Goal: Check status: Check status

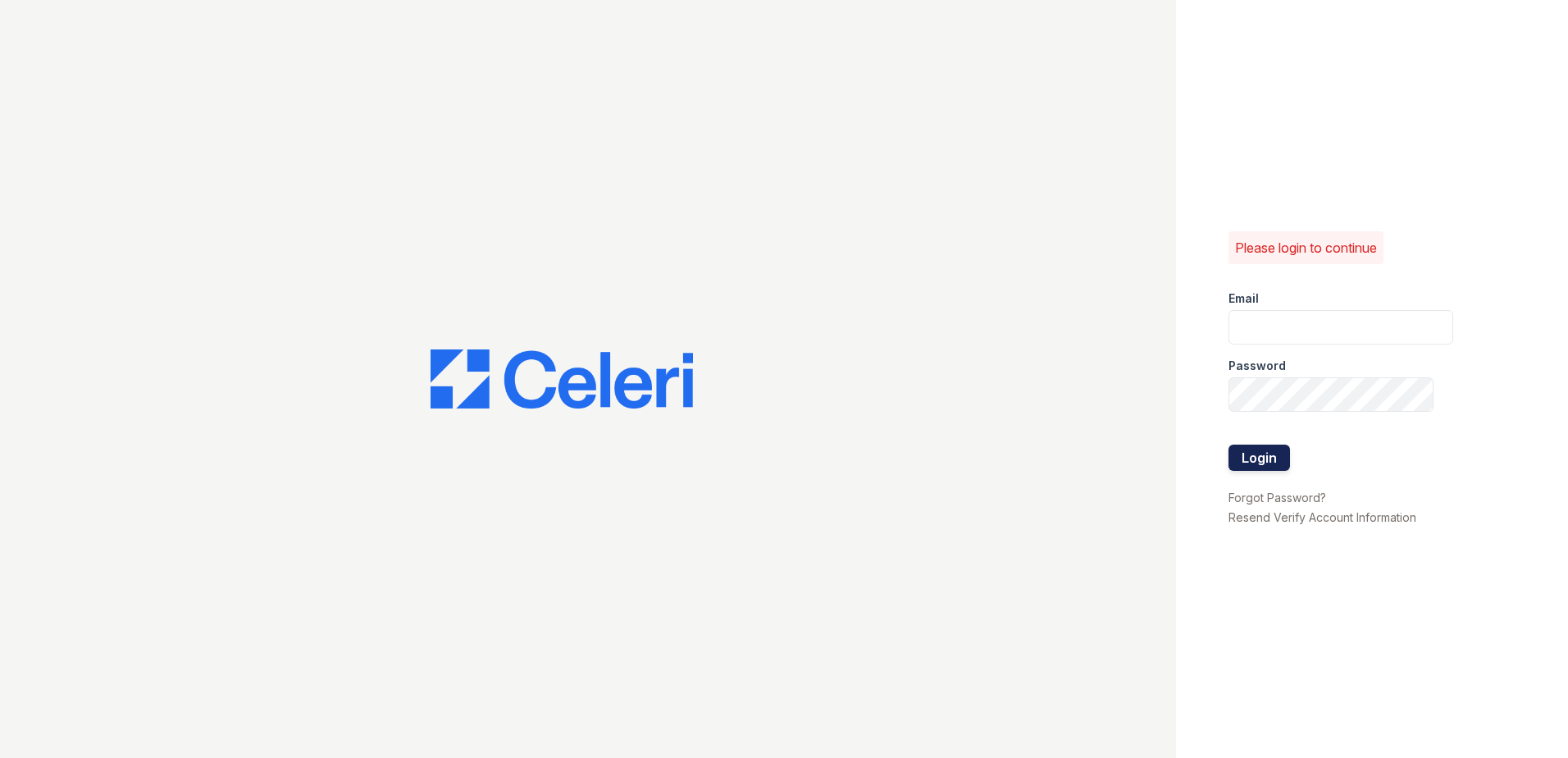
type input "arrivehollywood@trinity-pm.com"
click at [1238, 463] on button "Login" at bounding box center [1260, 458] width 62 height 27
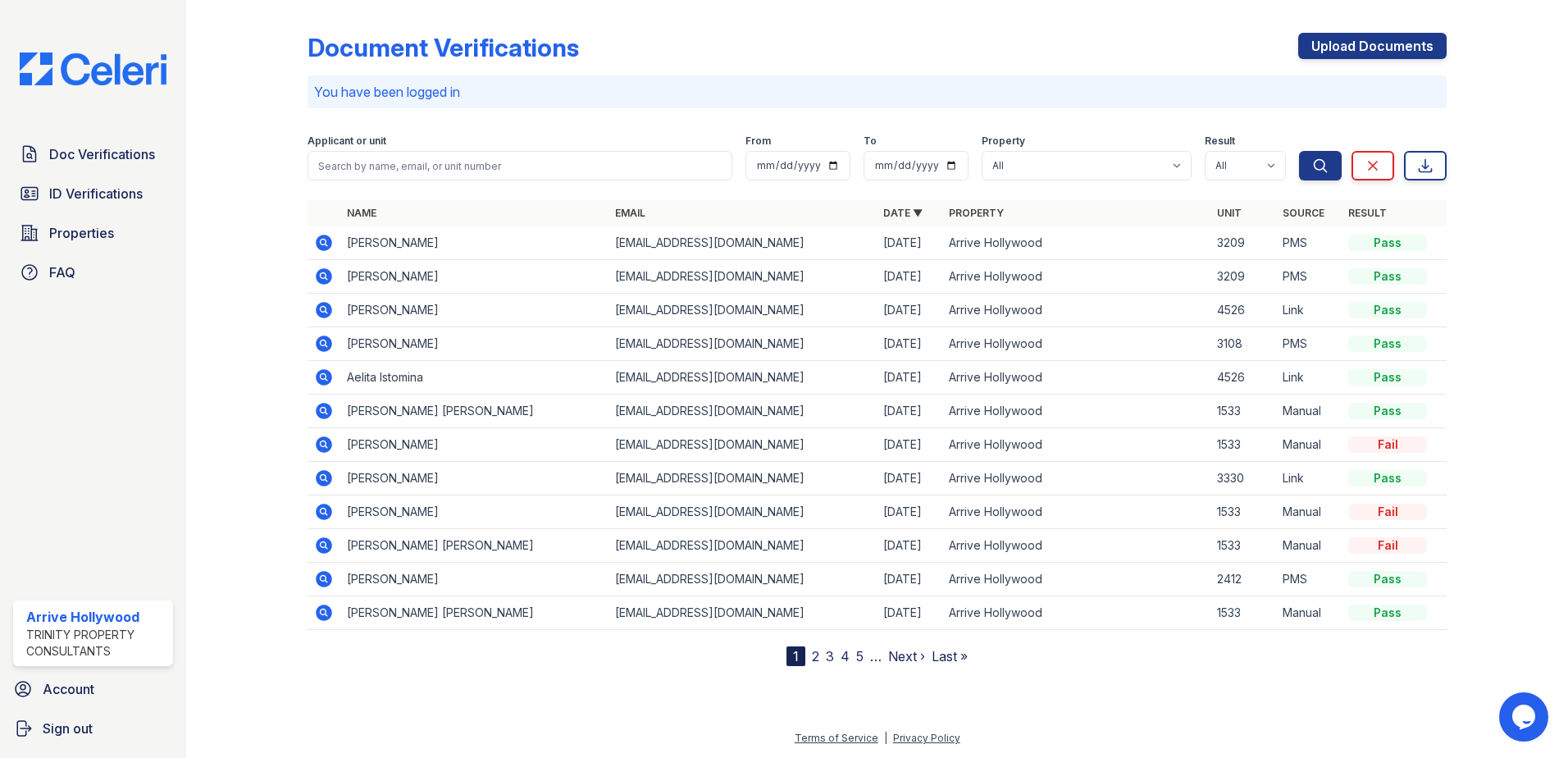
click at [317, 372] on icon at bounding box center [324, 377] width 19 height 19
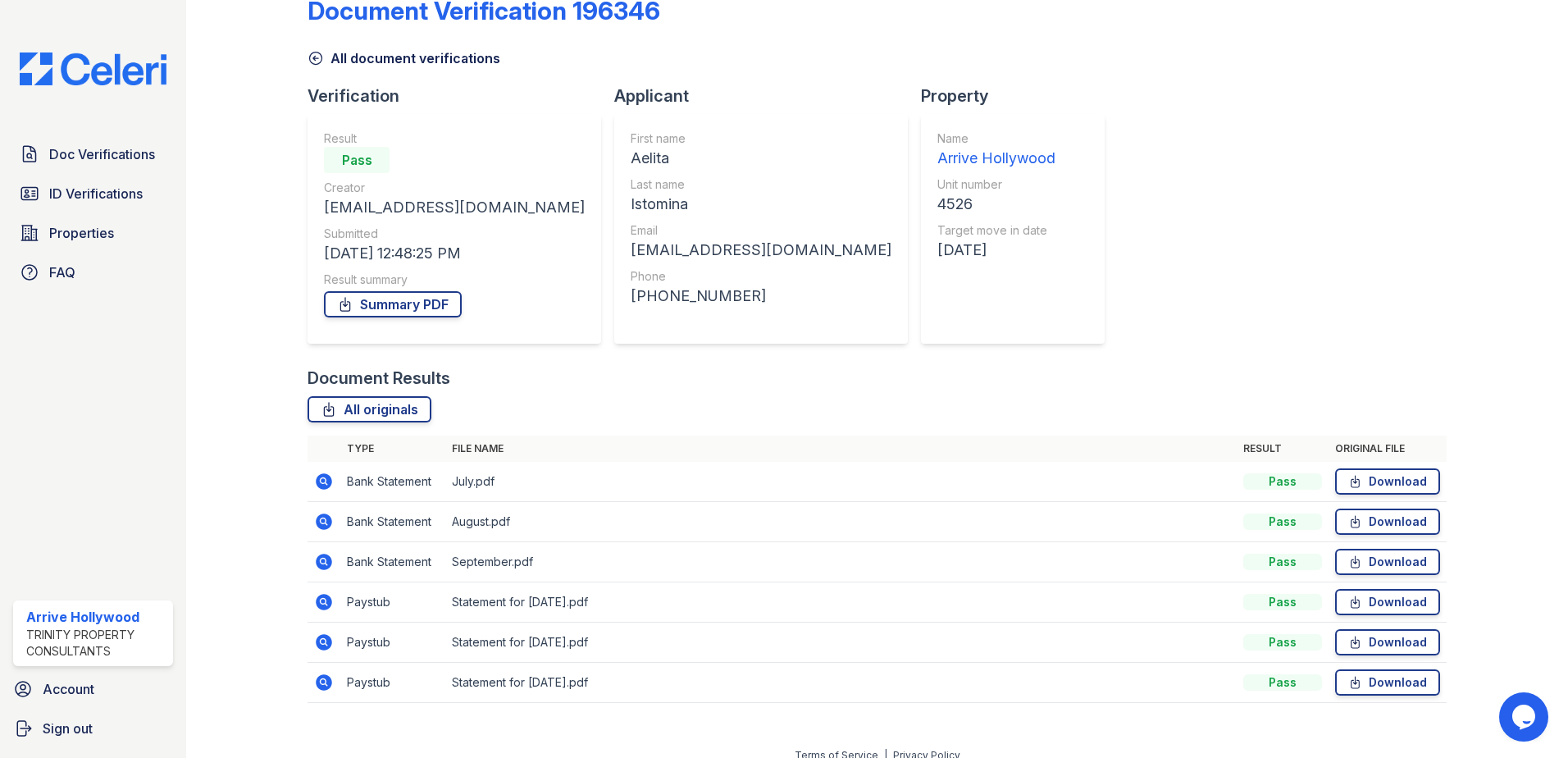
scroll to position [54, 0]
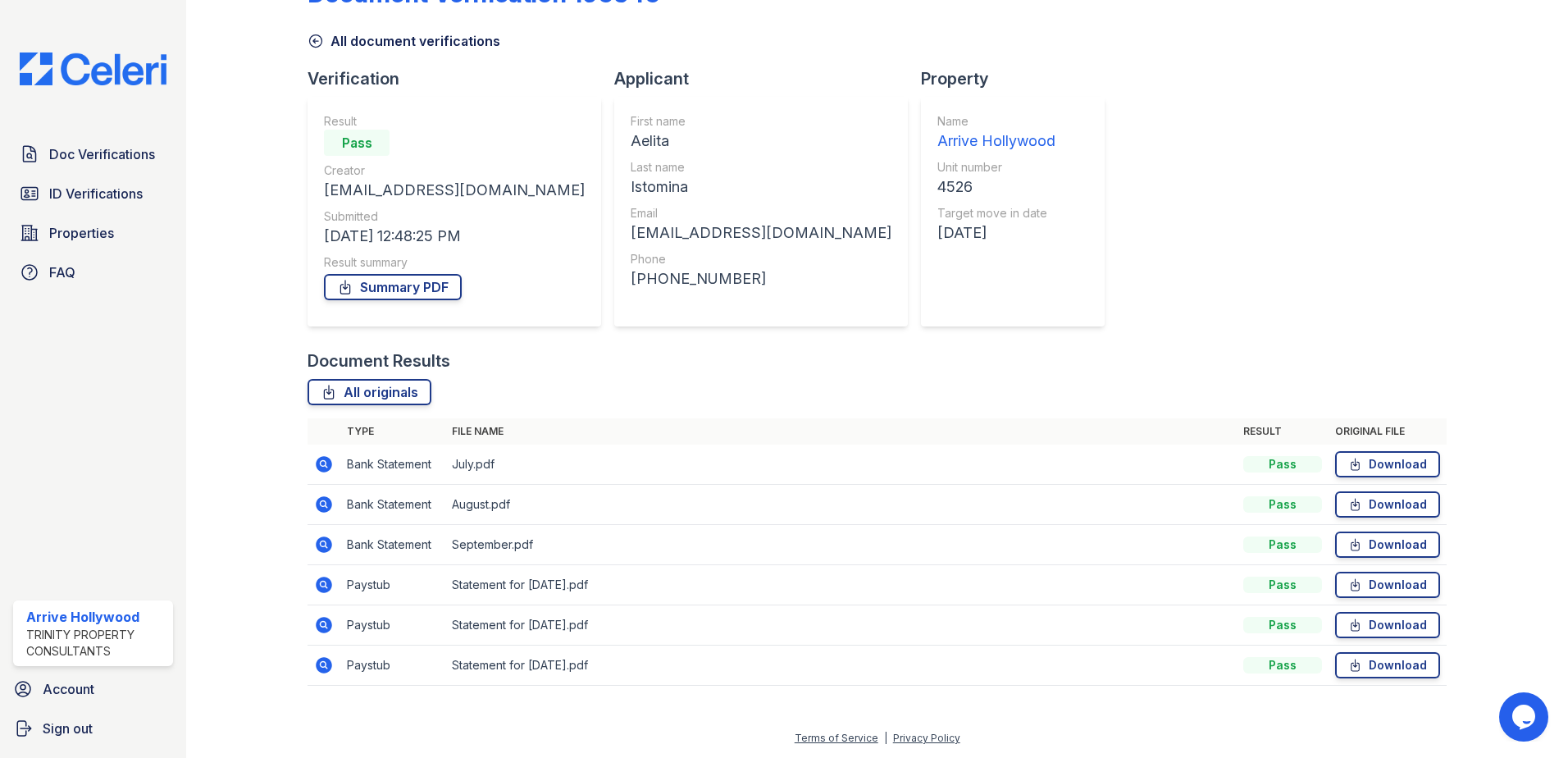
click at [324, 584] on icon at bounding box center [322, 583] width 4 height 4
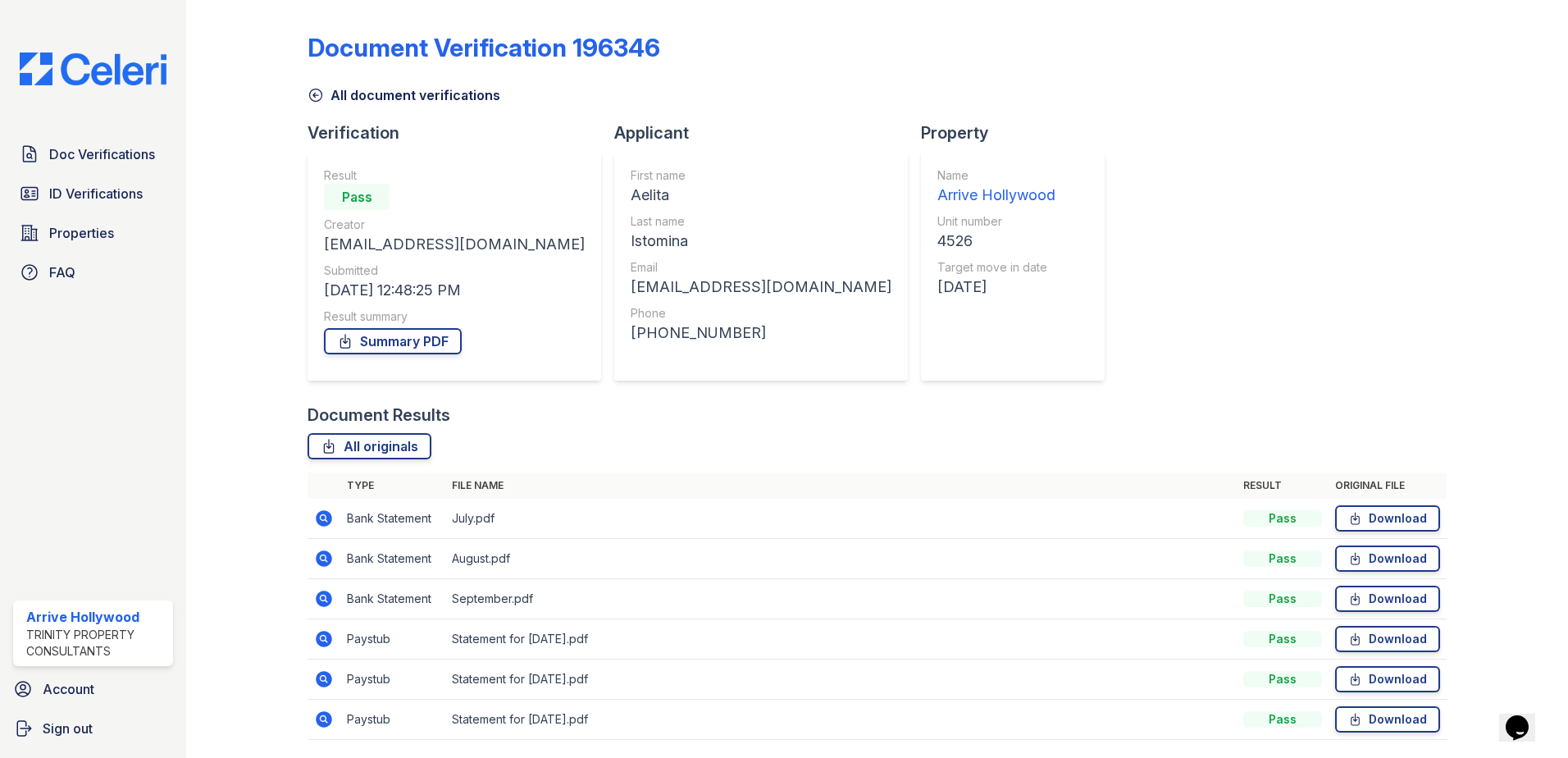
click at [325, 678] on icon at bounding box center [324, 679] width 19 height 19
click at [324, 724] on icon at bounding box center [324, 719] width 17 height 17
click at [322, 522] on icon at bounding box center [324, 519] width 17 height 17
click at [322, 560] on icon at bounding box center [324, 558] width 19 height 19
click at [317, 520] on icon at bounding box center [324, 519] width 17 height 17
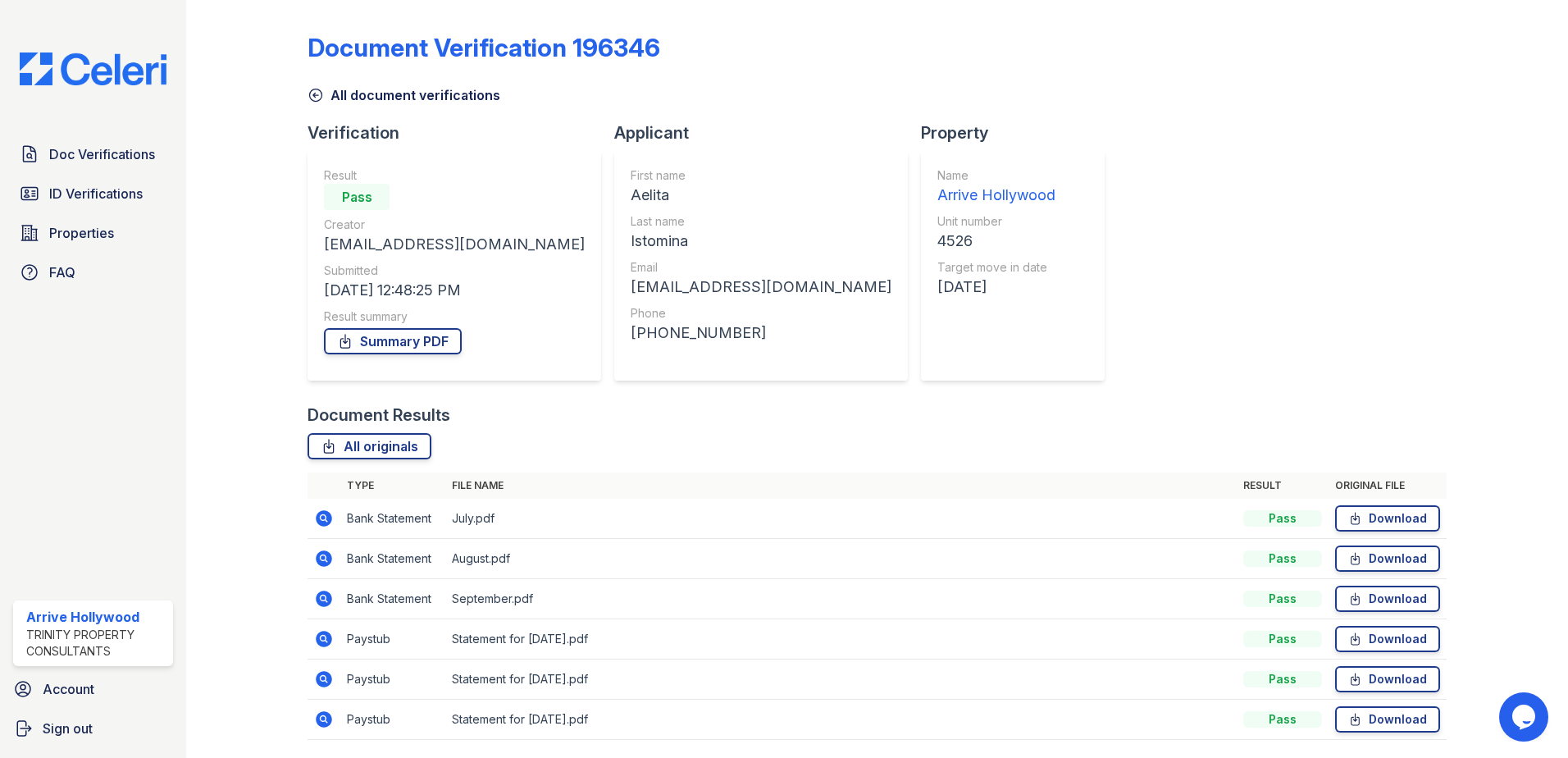
click at [327, 558] on icon at bounding box center [324, 558] width 17 height 17
click at [317, 510] on icon at bounding box center [324, 519] width 19 height 19
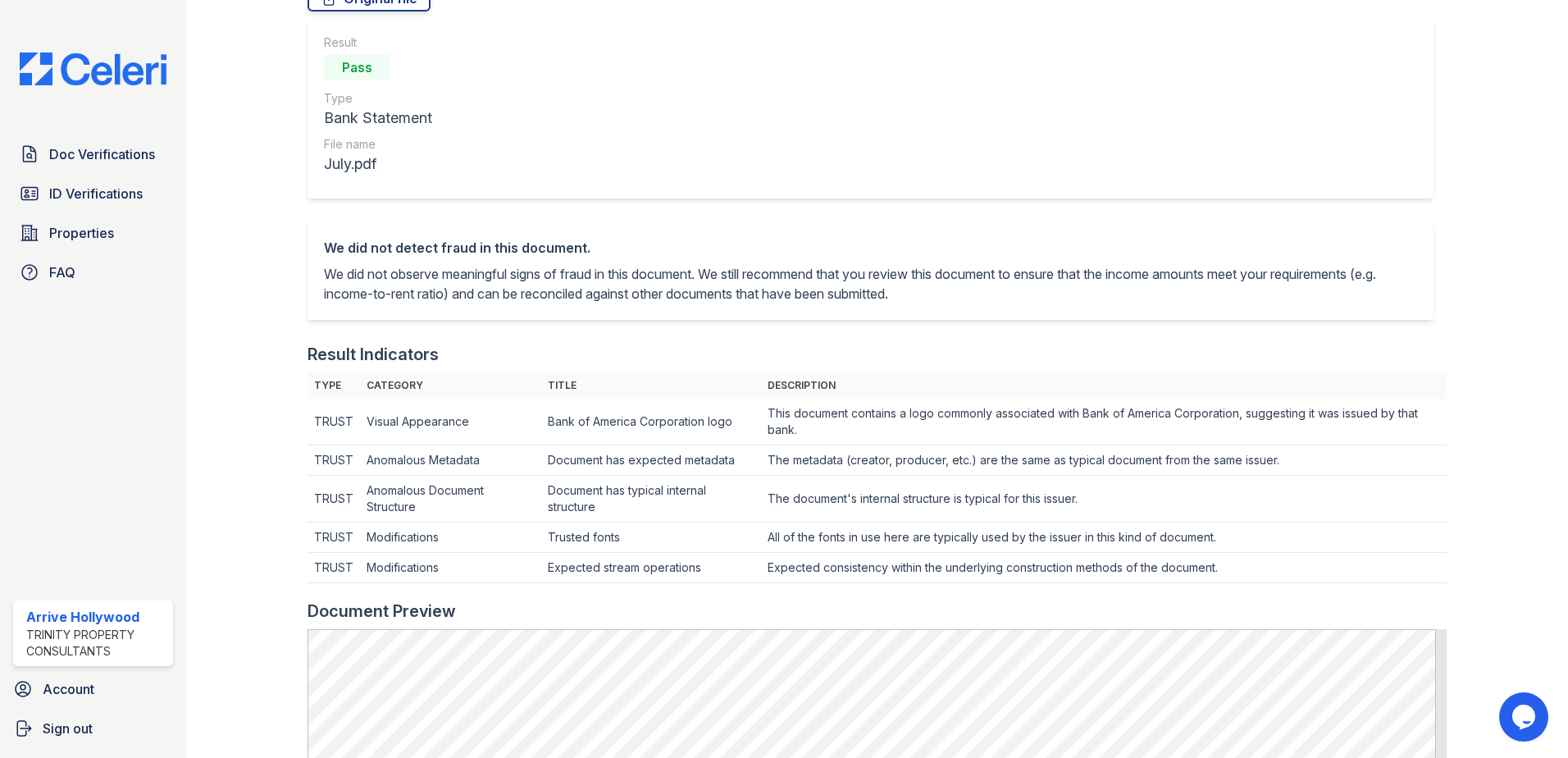
scroll to position [492, 0]
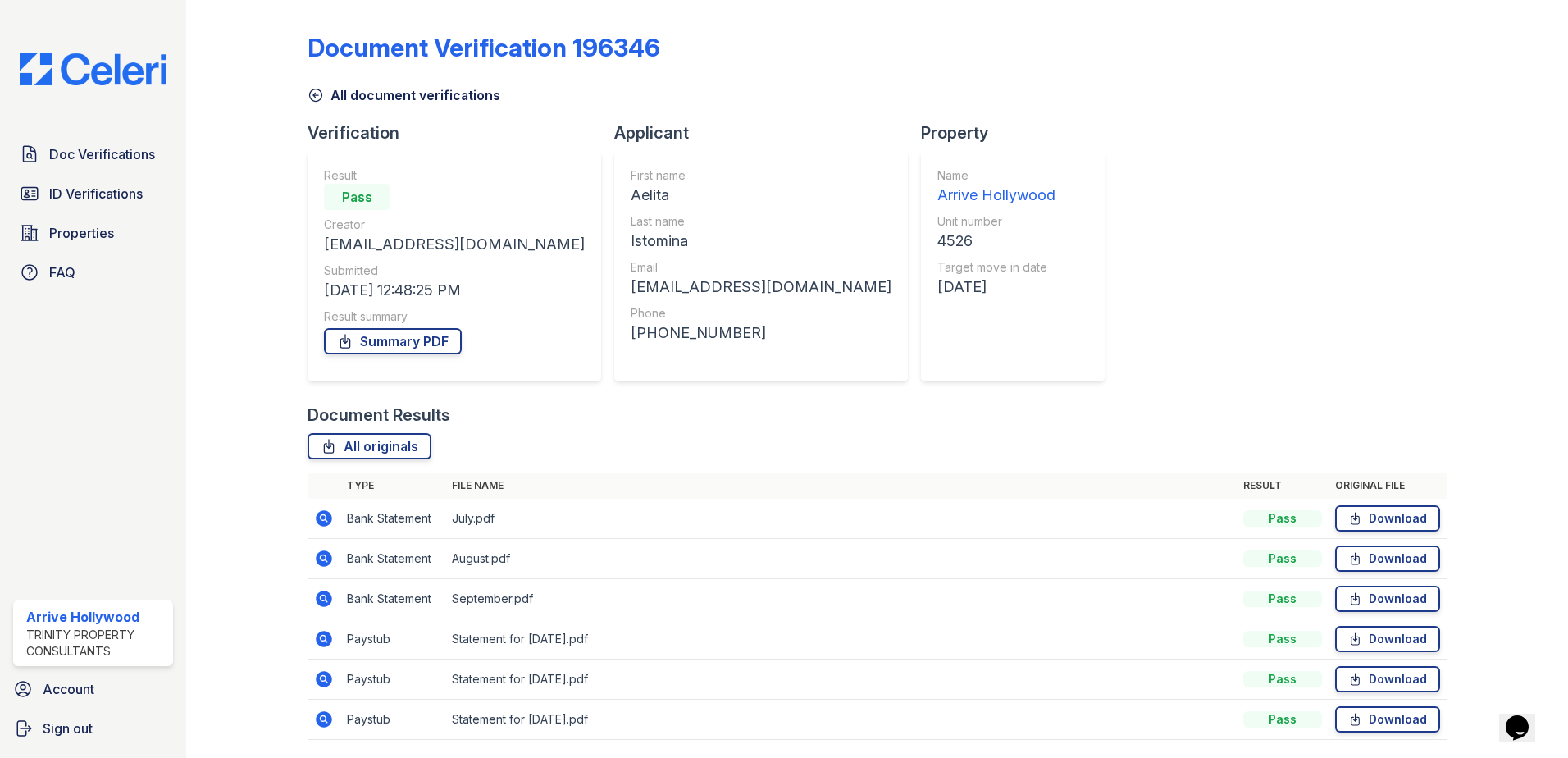
click at [327, 563] on icon at bounding box center [324, 558] width 17 height 17
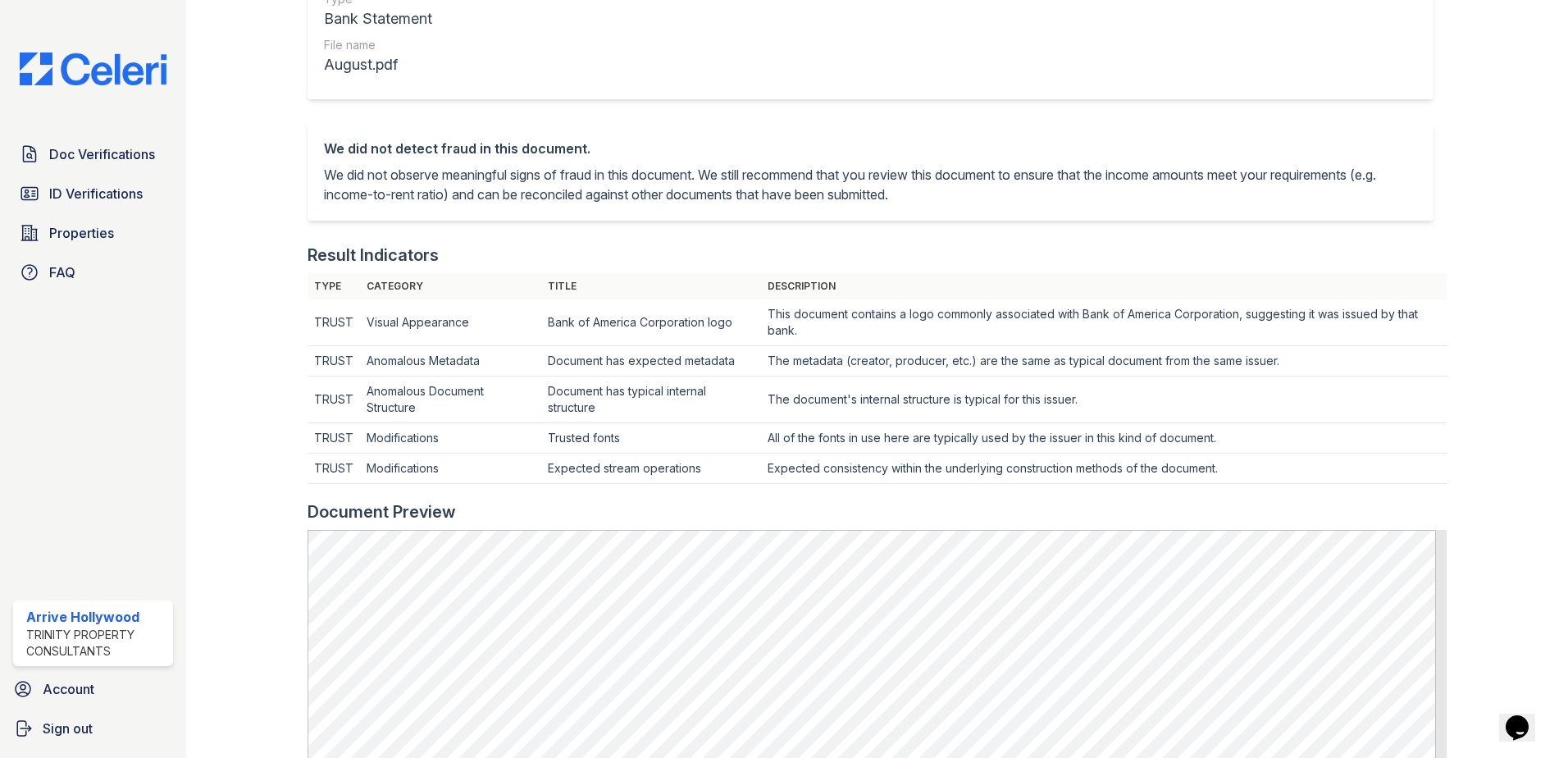
scroll to position [574, 0]
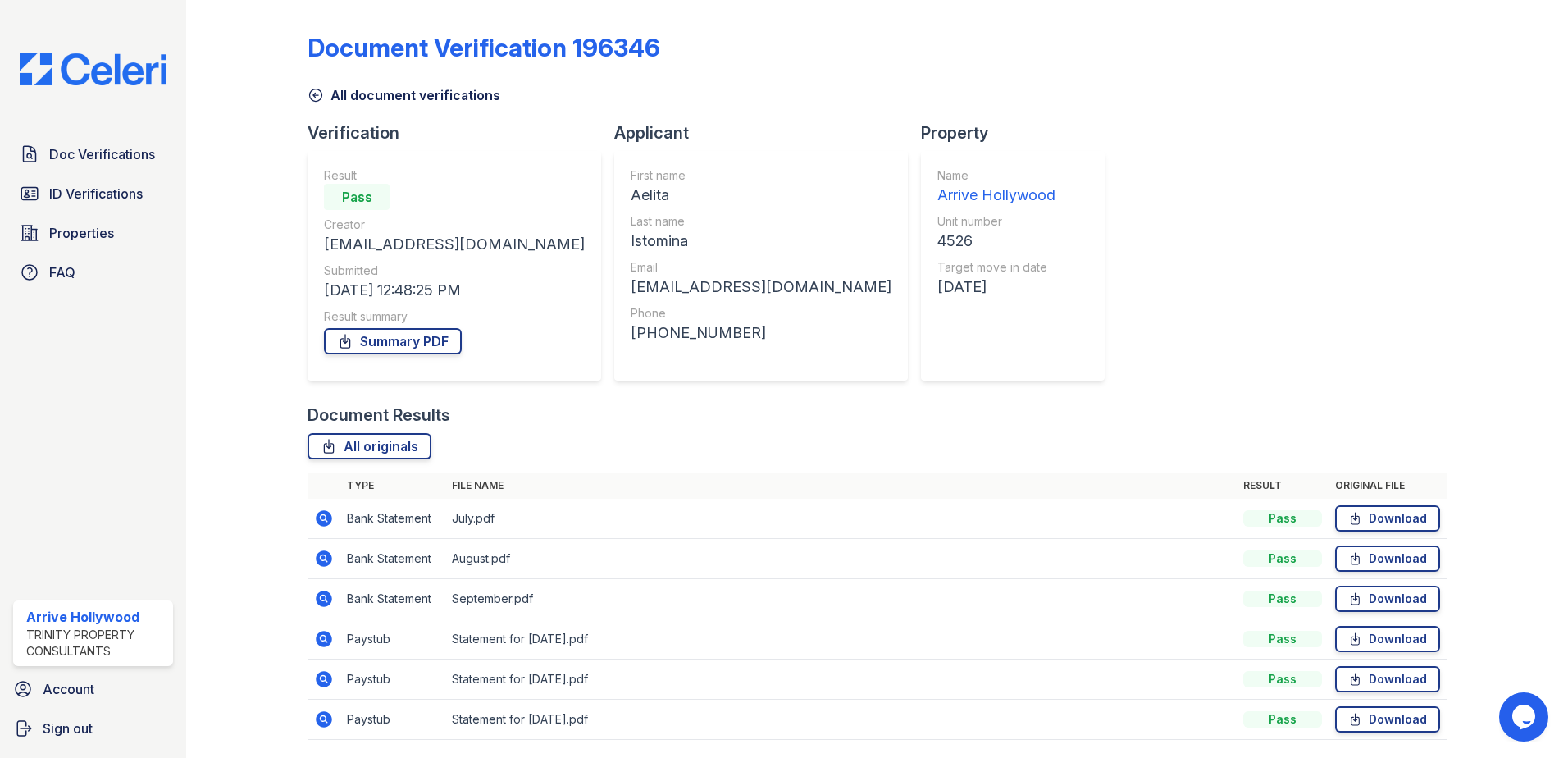
click at [325, 604] on icon at bounding box center [324, 599] width 17 height 17
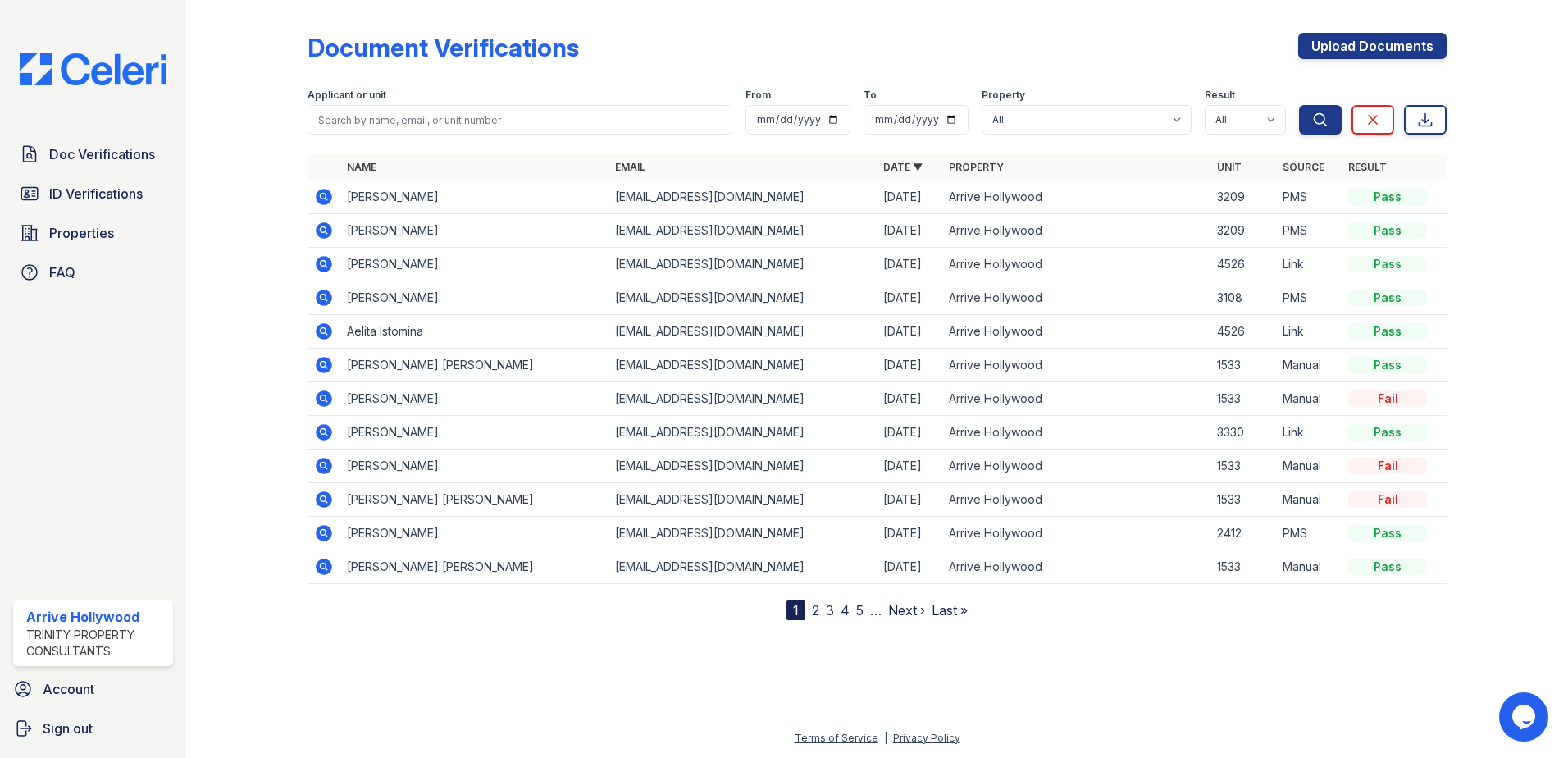
click at [334, 297] on icon at bounding box center [324, 298] width 19 height 19
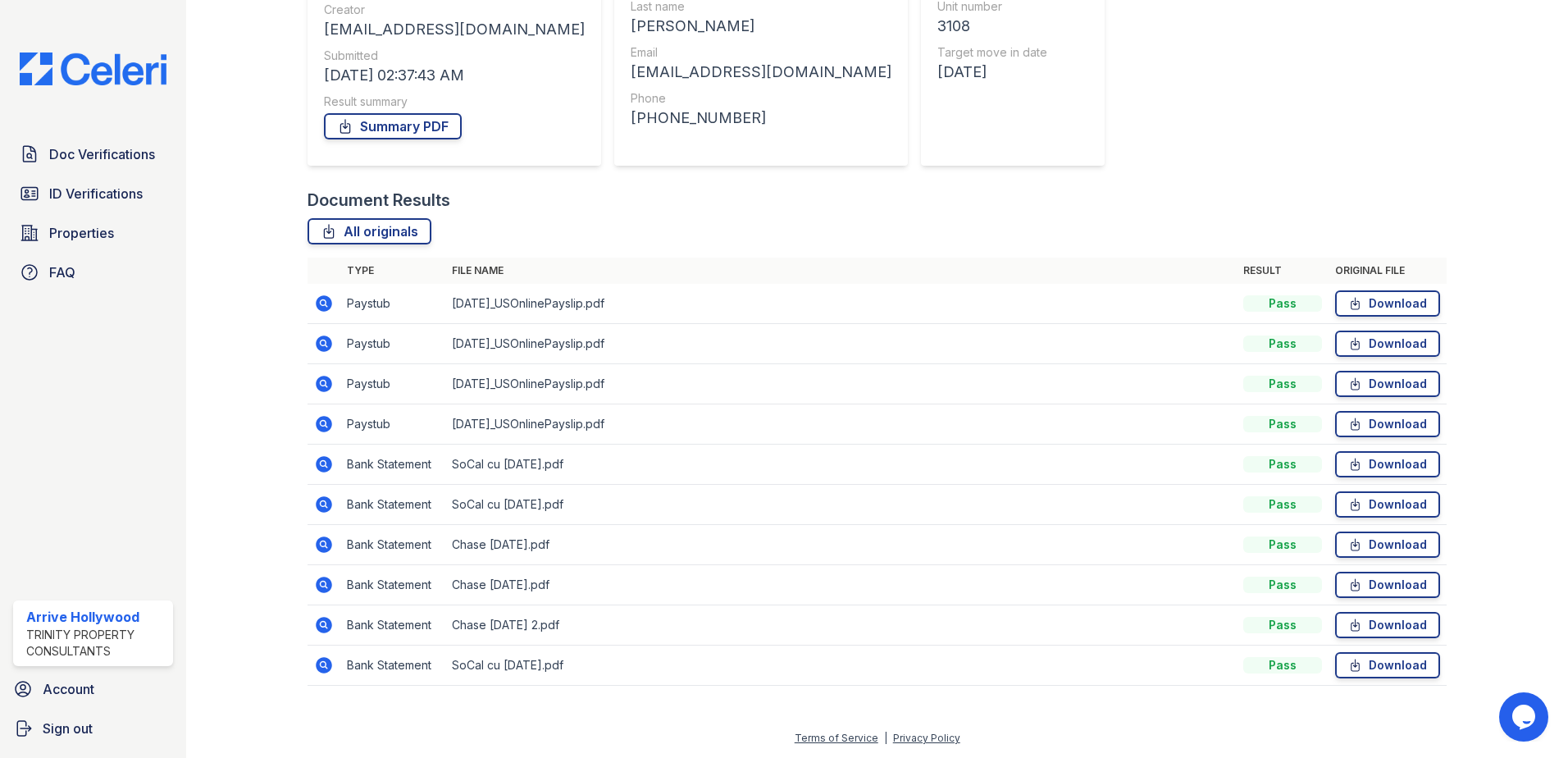
click at [320, 300] on icon at bounding box center [324, 303] width 17 height 17
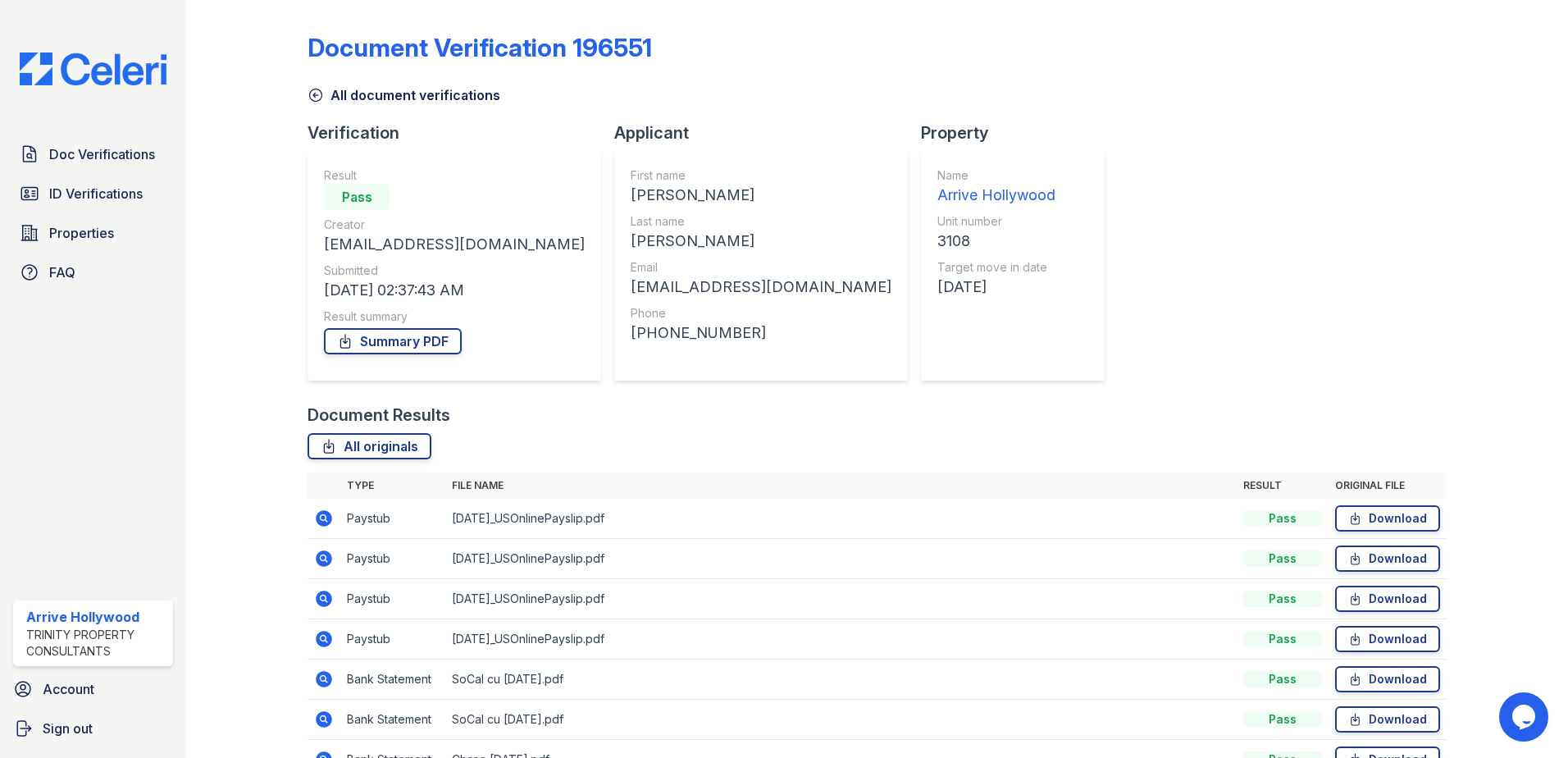
click at [329, 560] on icon at bounding box center [324, 558] width 17 height 17
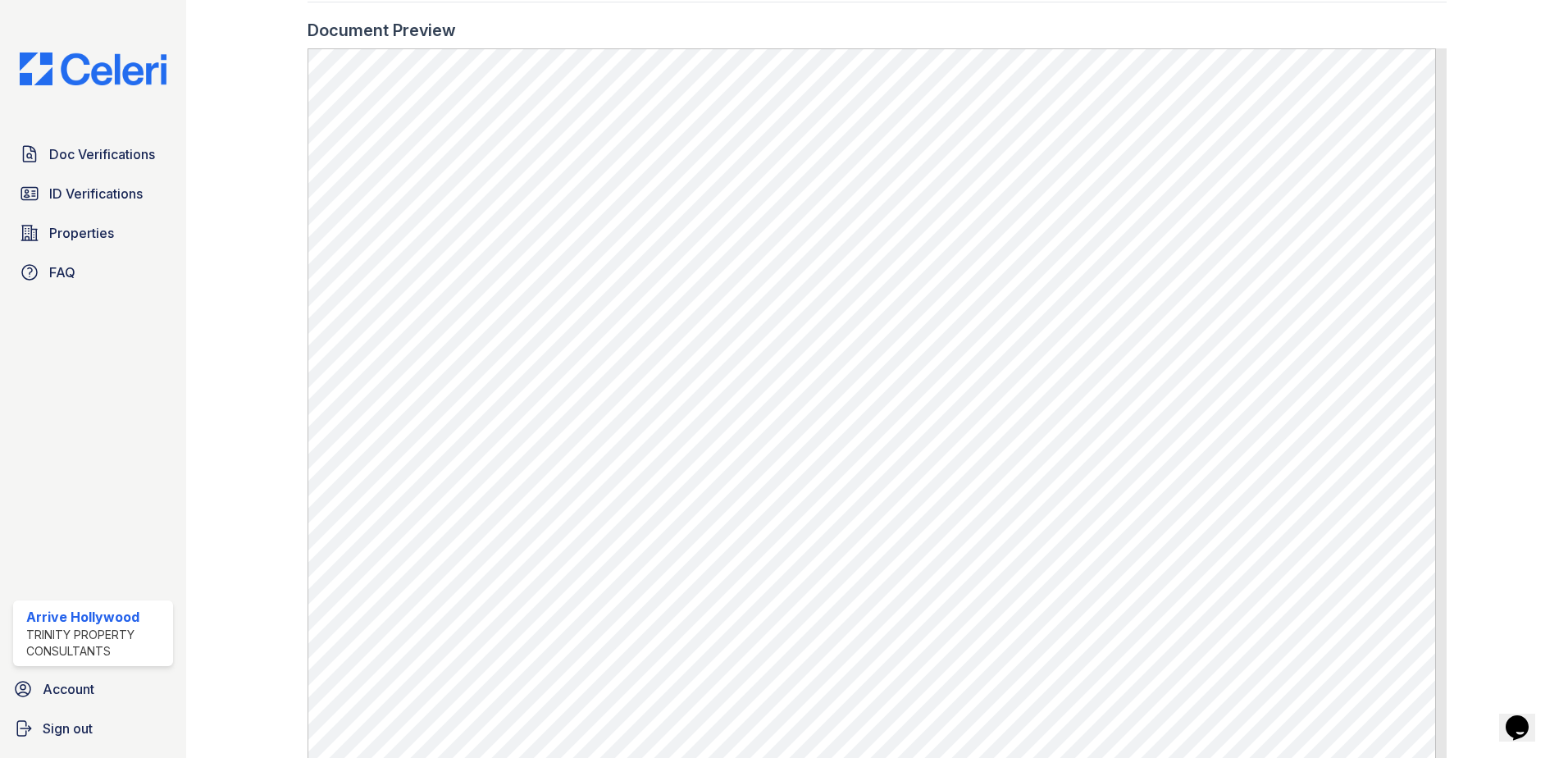
scroll to position [624, 0]
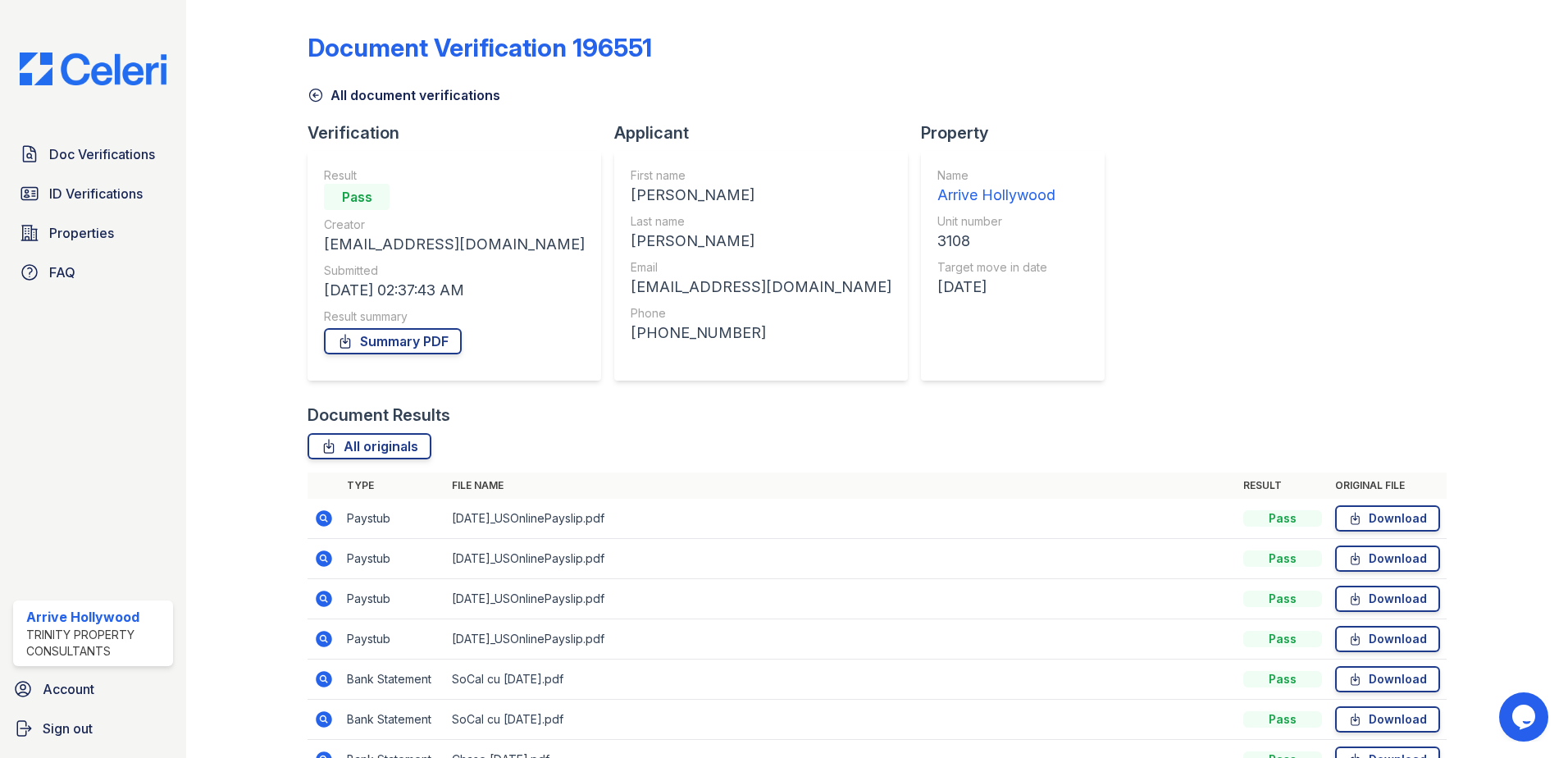
click at [330, 592] on icon at bounding box center [324, 599] width 19 height 19
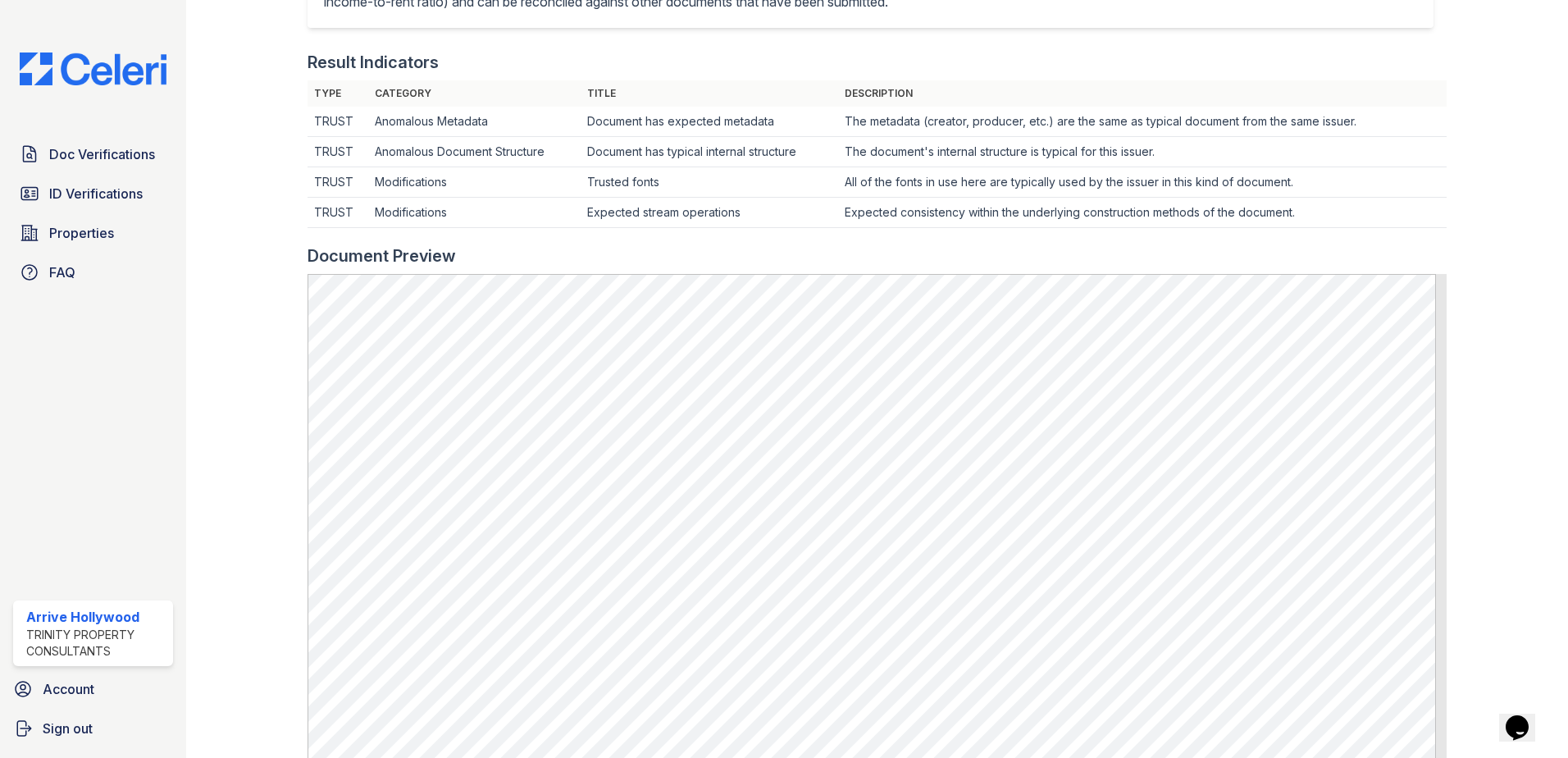
scroll to position [656, 0]
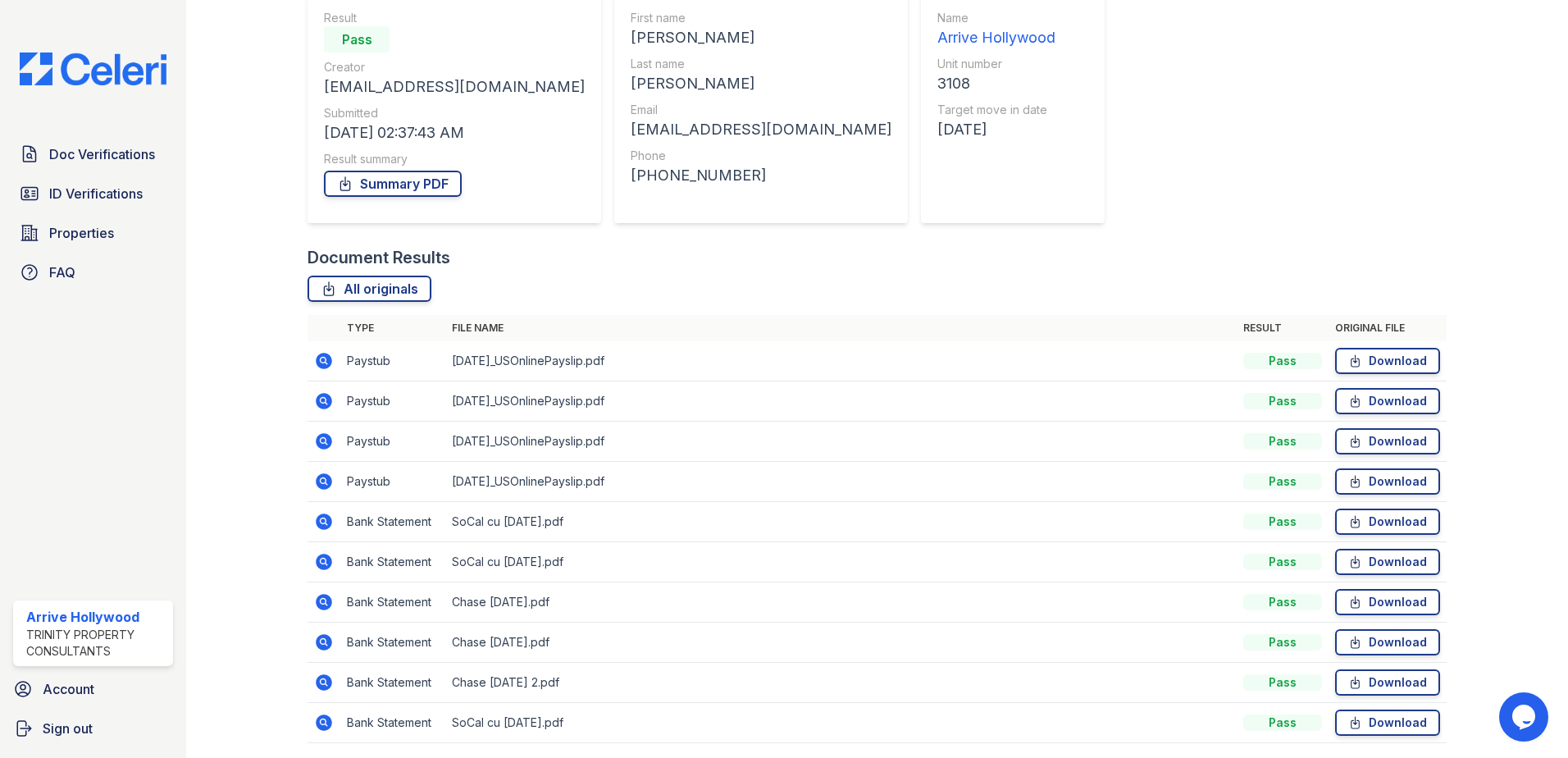
scroll to position [164, 0]
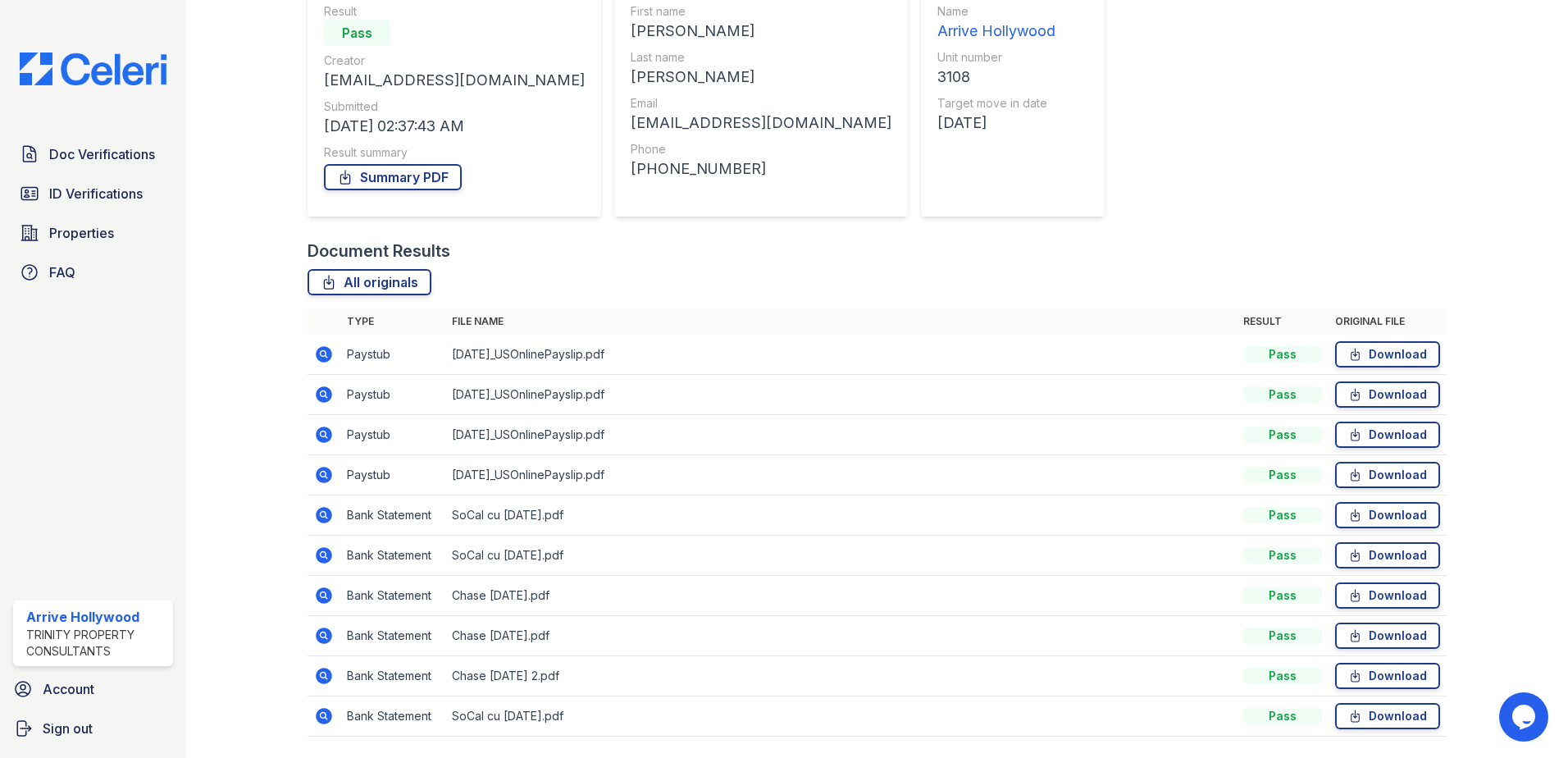
click at [329, 397] on icon at bounding box center [324, 394] width 17 height 17
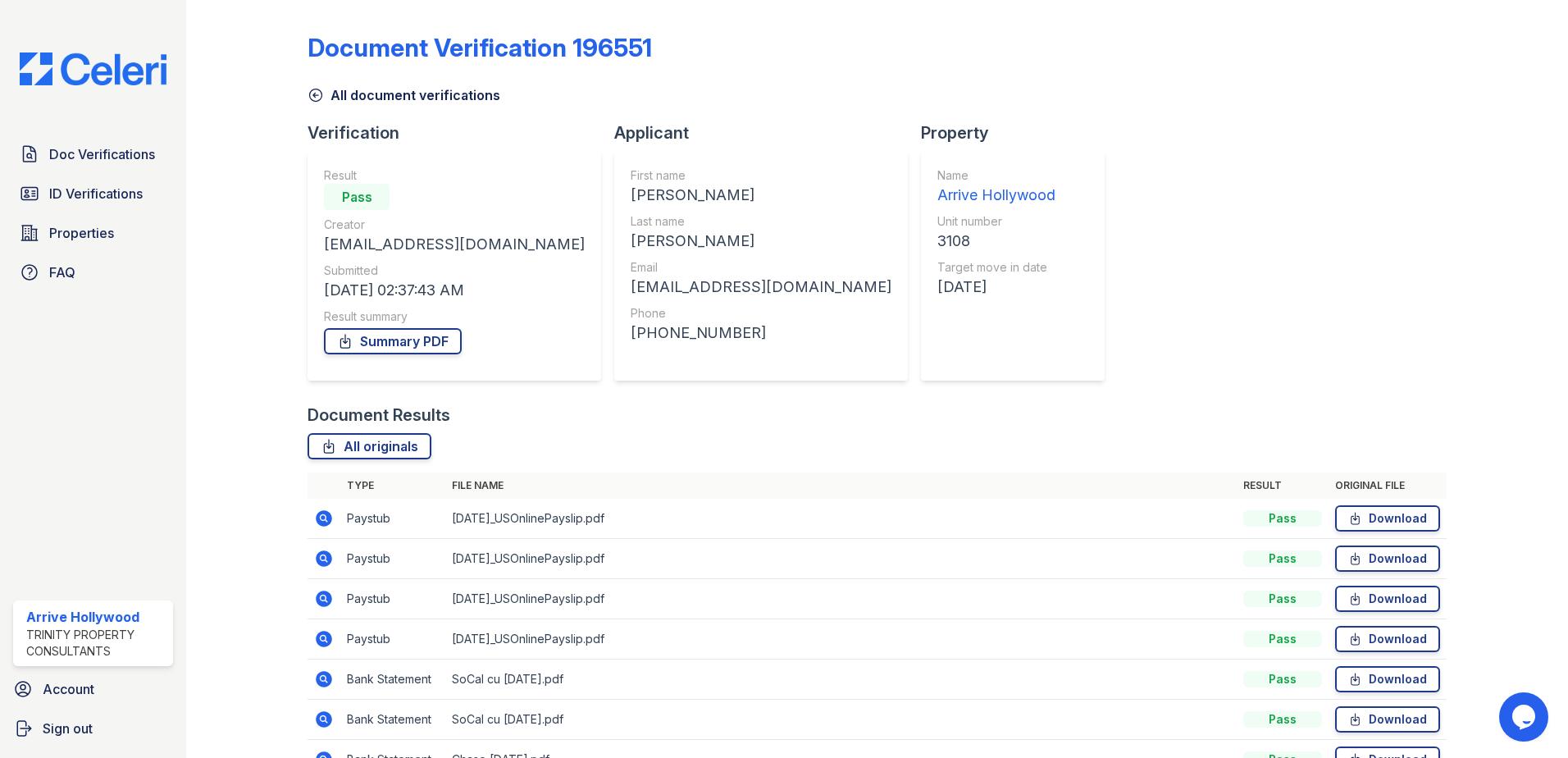
click at [326, 639] on icon at bounding box center [324, 639] width 17 height 17
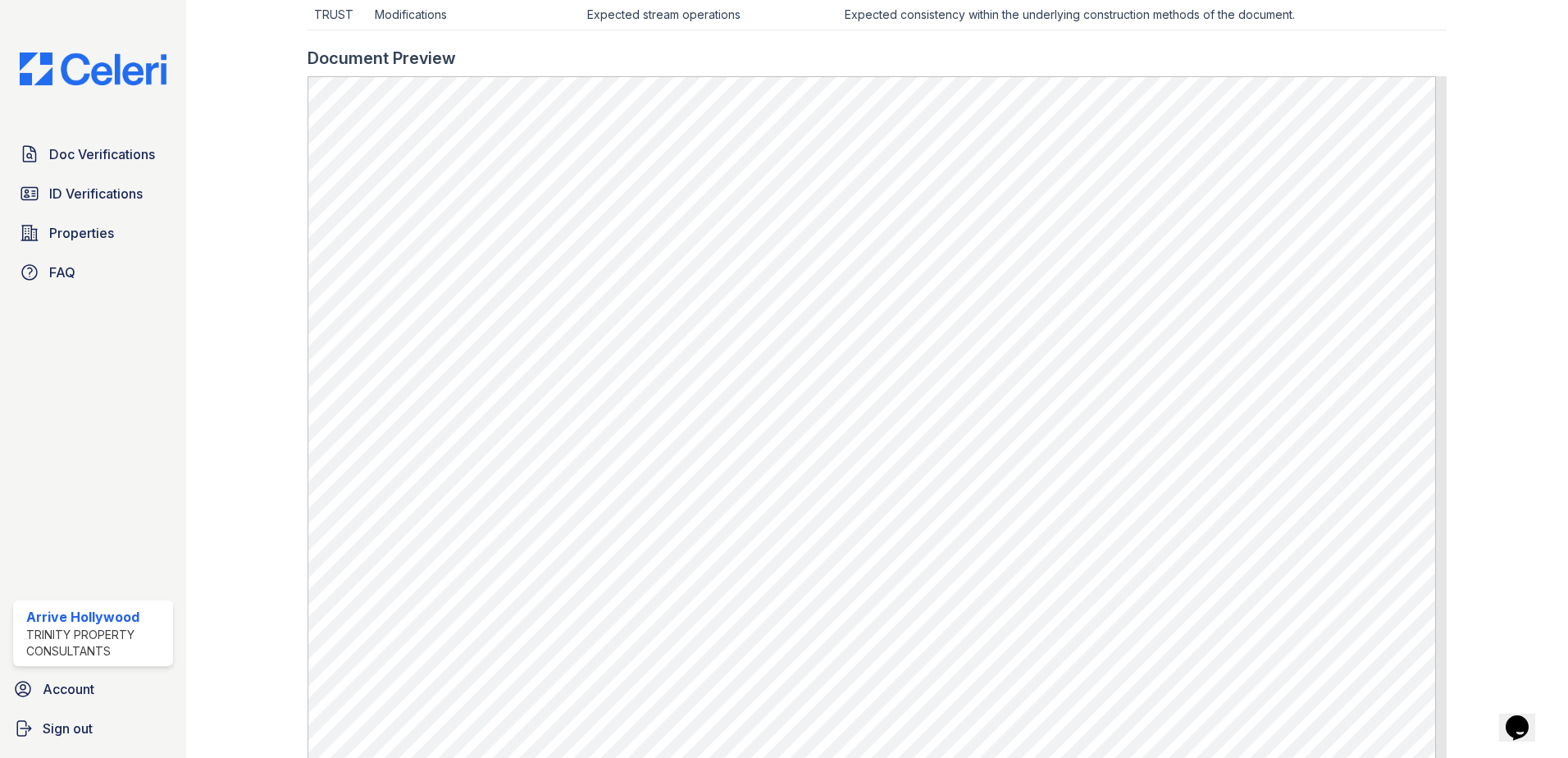
scroll to position [656, 0]
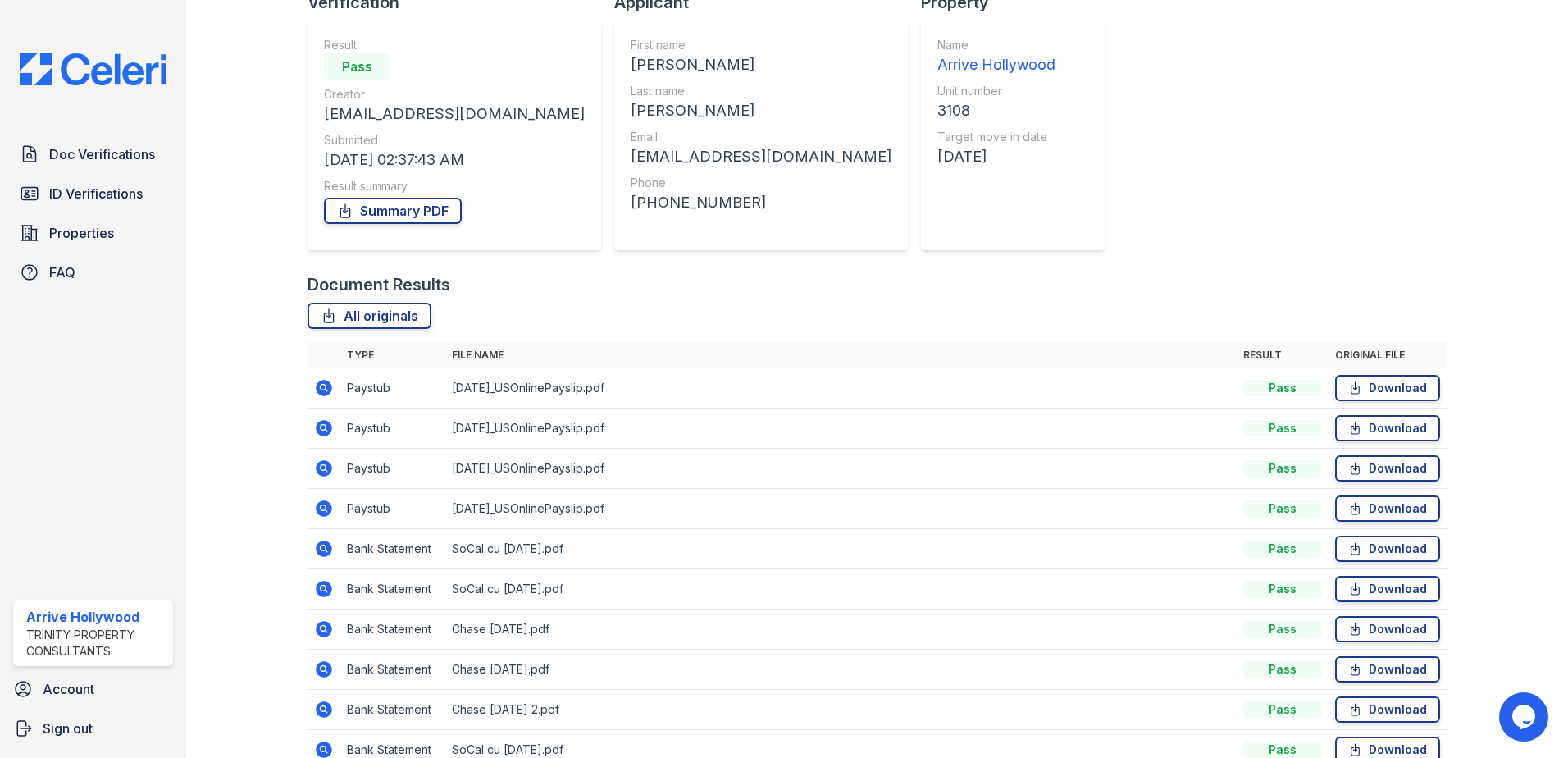
scroll to position [215, 0]
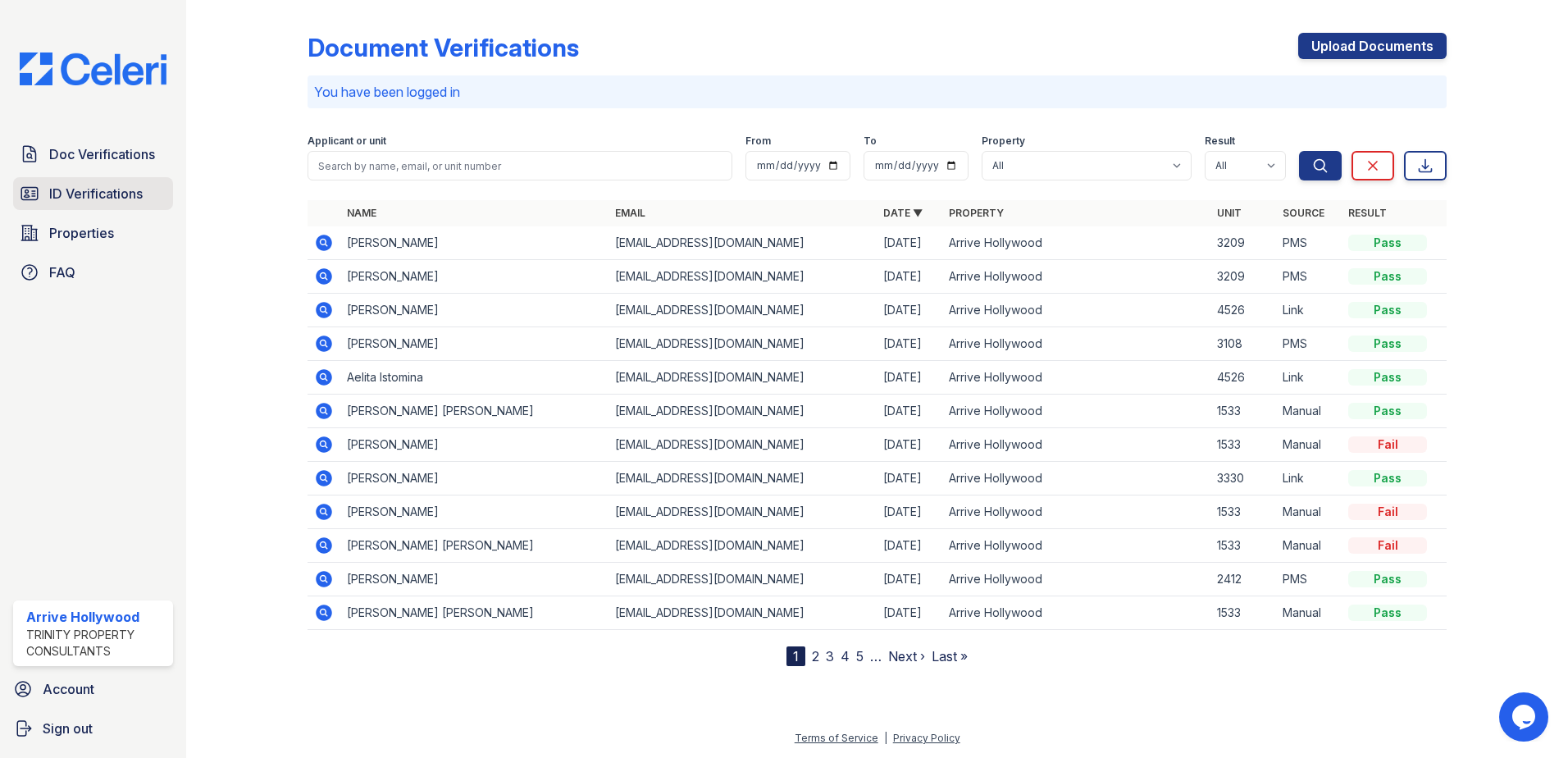
click at [146, 191] on link "ID Verifications" at bounding box center [93, 193] width 160 height 33
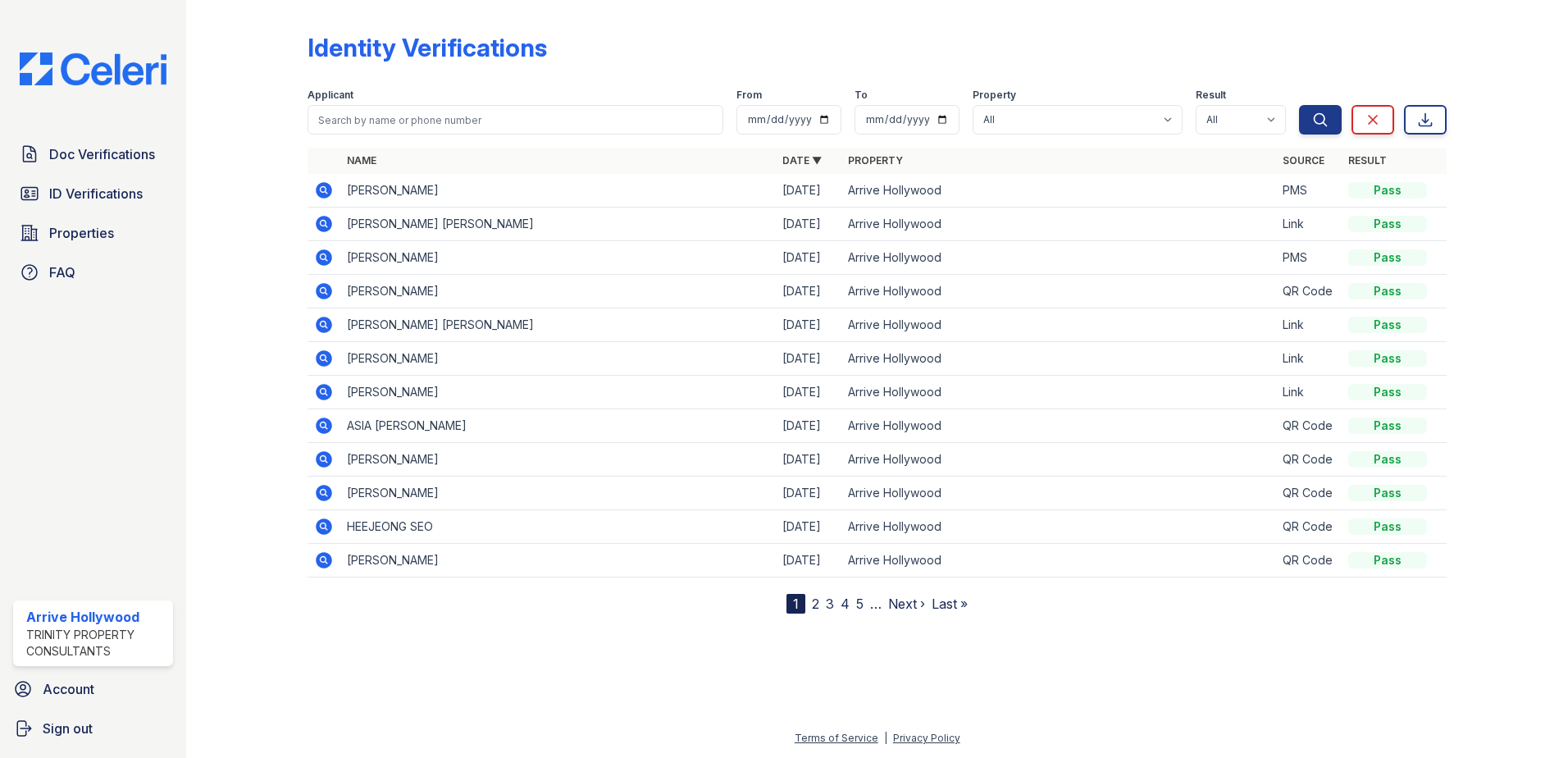
click at [324, 348] on td at bounding box center [323, 359] width 33 height 34
click at [300, 361] on div at bounding box center [261, 309] width 95 height 607
click at [321, 354] on icon at bounding box center [324, 359] width 17 height 17
click at [95, 166] on link "Doc Verifications" at bounding box center [93, 154] width 160 height 33
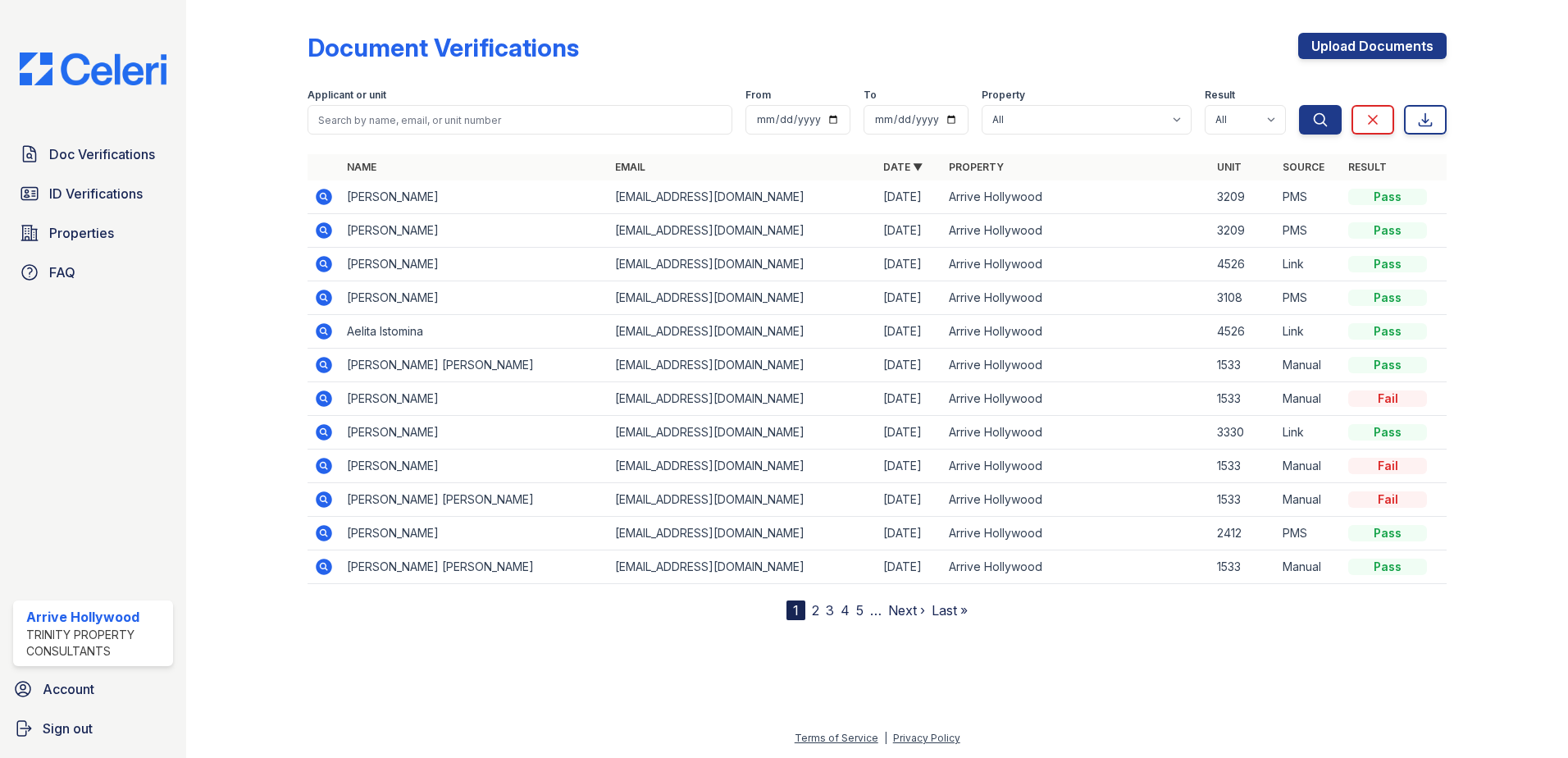
click at [324, 295] on icon at bounding box center [322, 296] width 4 height 4
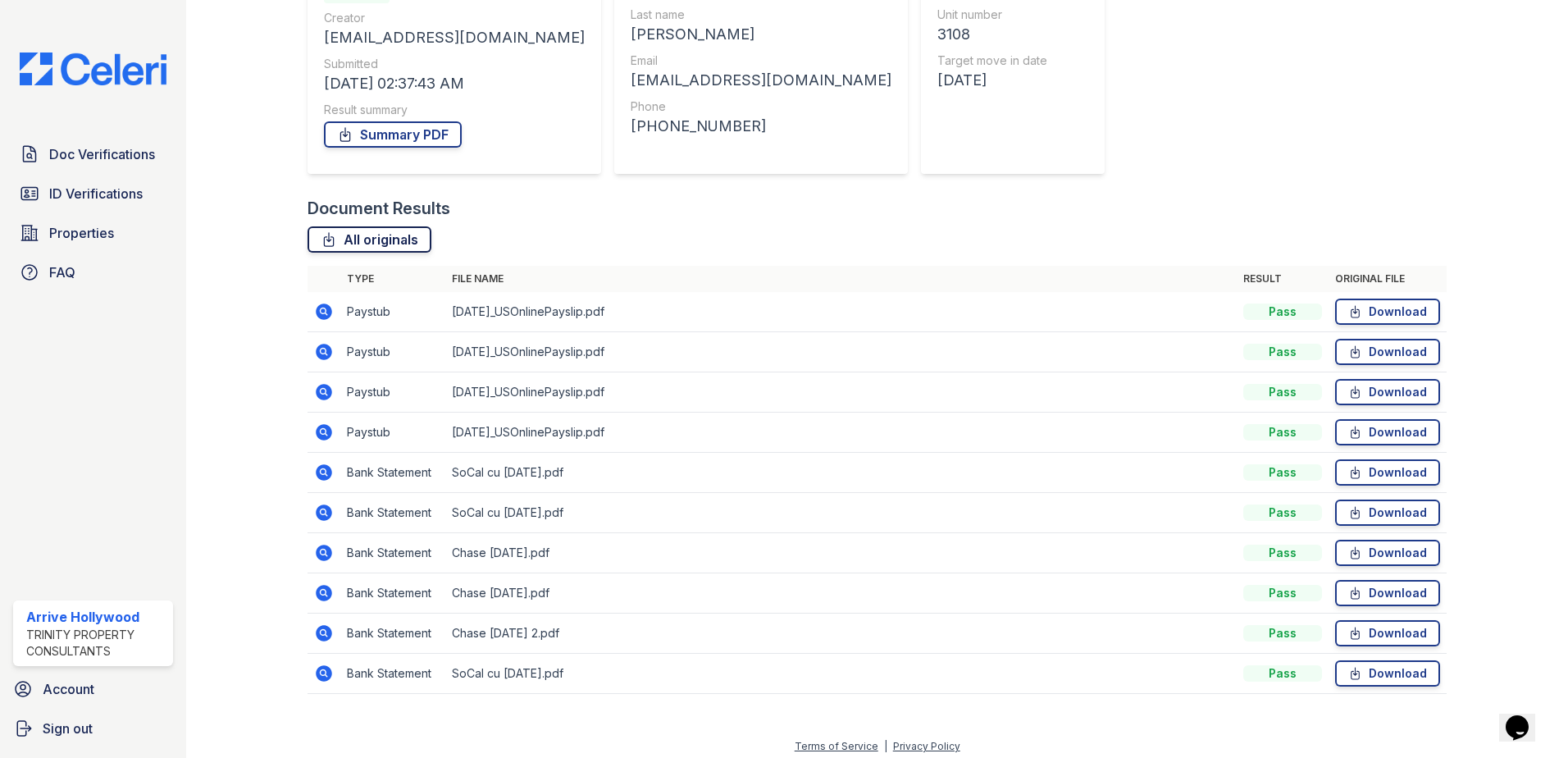
scroll to position [215, 0]
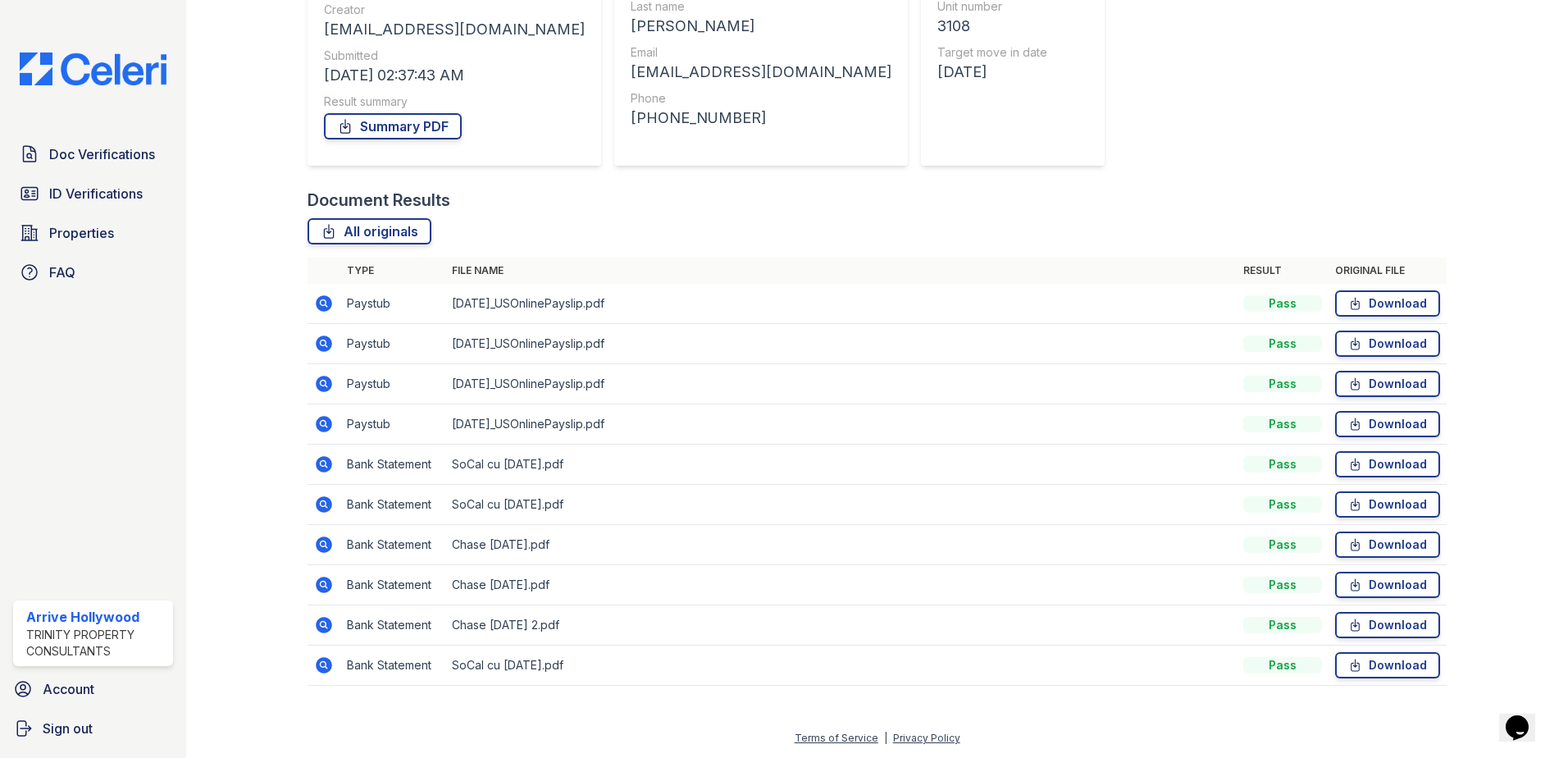
click at [339, 672] on td at bounding box center [323, 666] width 33 height 41
click at [323, 670] on icon at bounding box center [324, 665] width 17 height 17
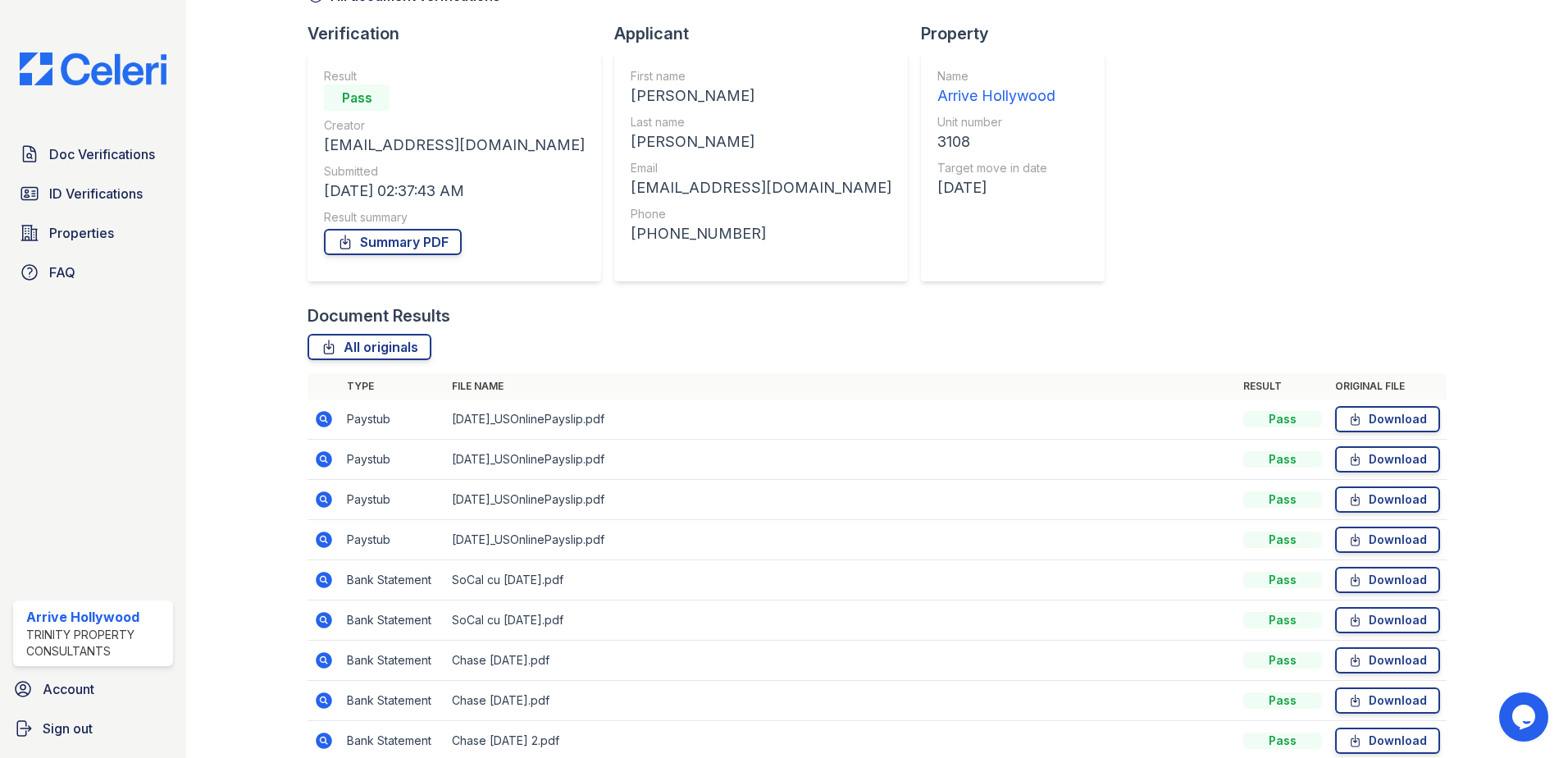
scroll to position [215, 0]
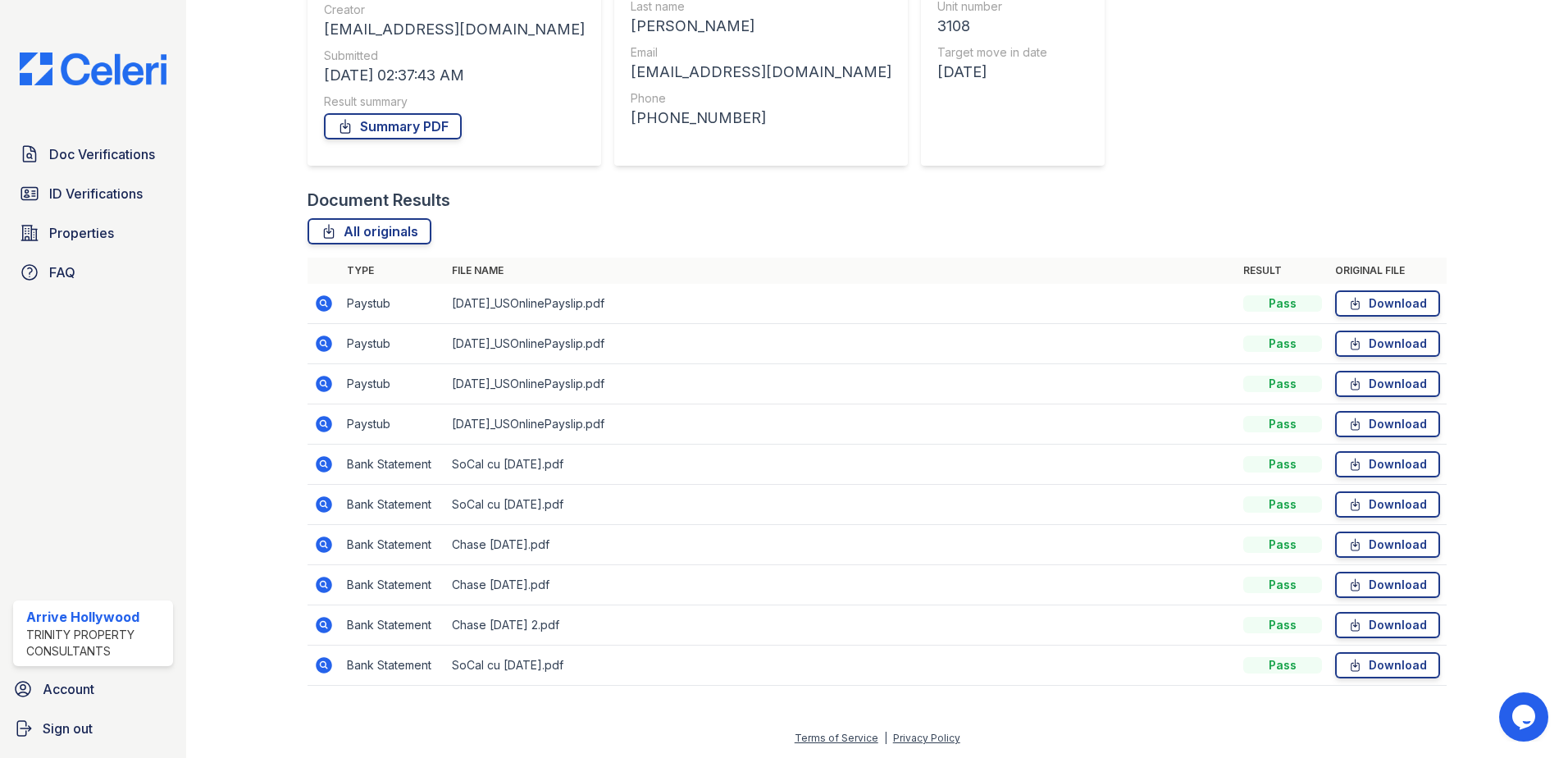
click at [330, 461] on icon at bounding box center [324, 464] width 17 height 17
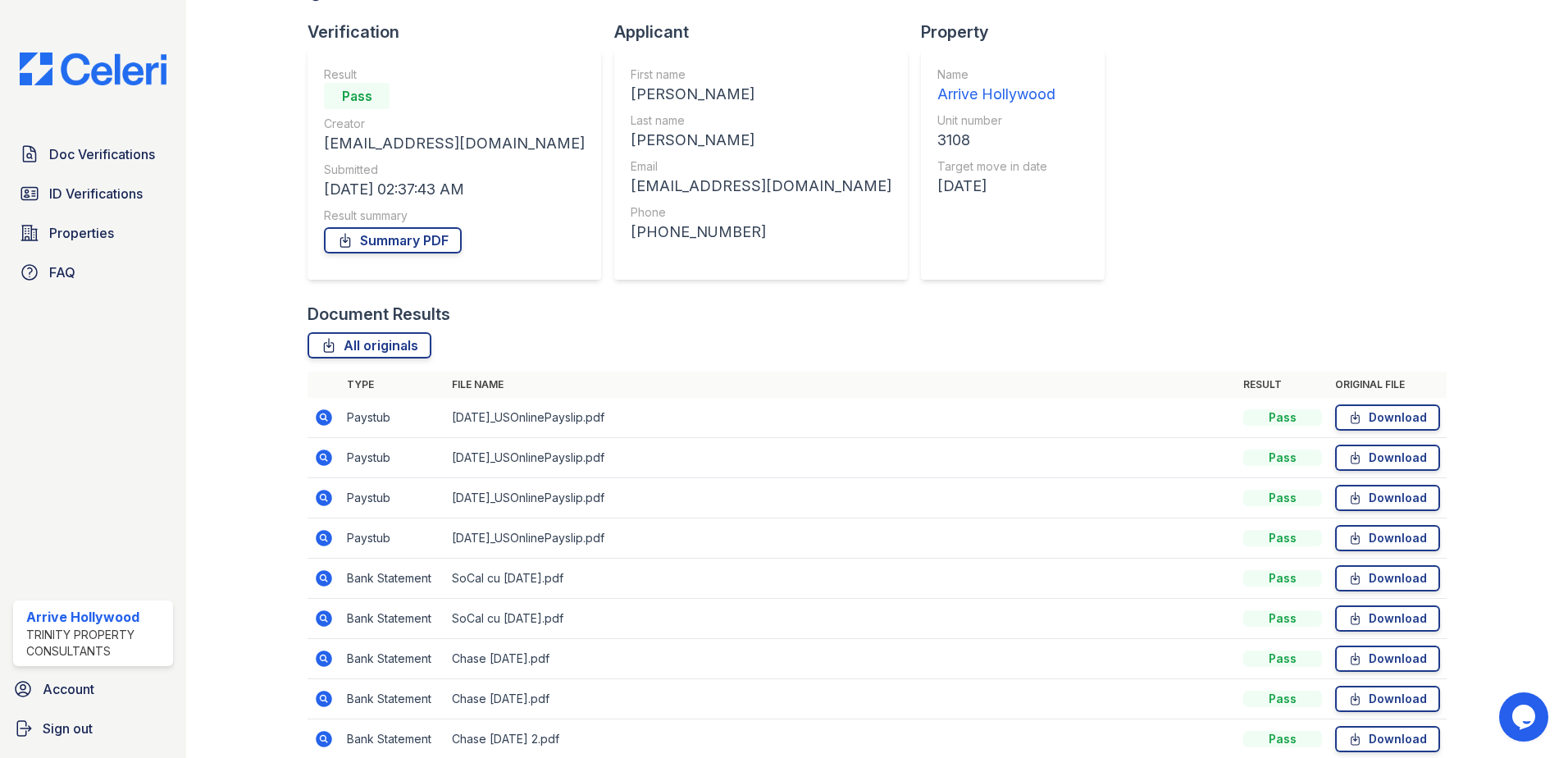
scroll to position [215, 0]
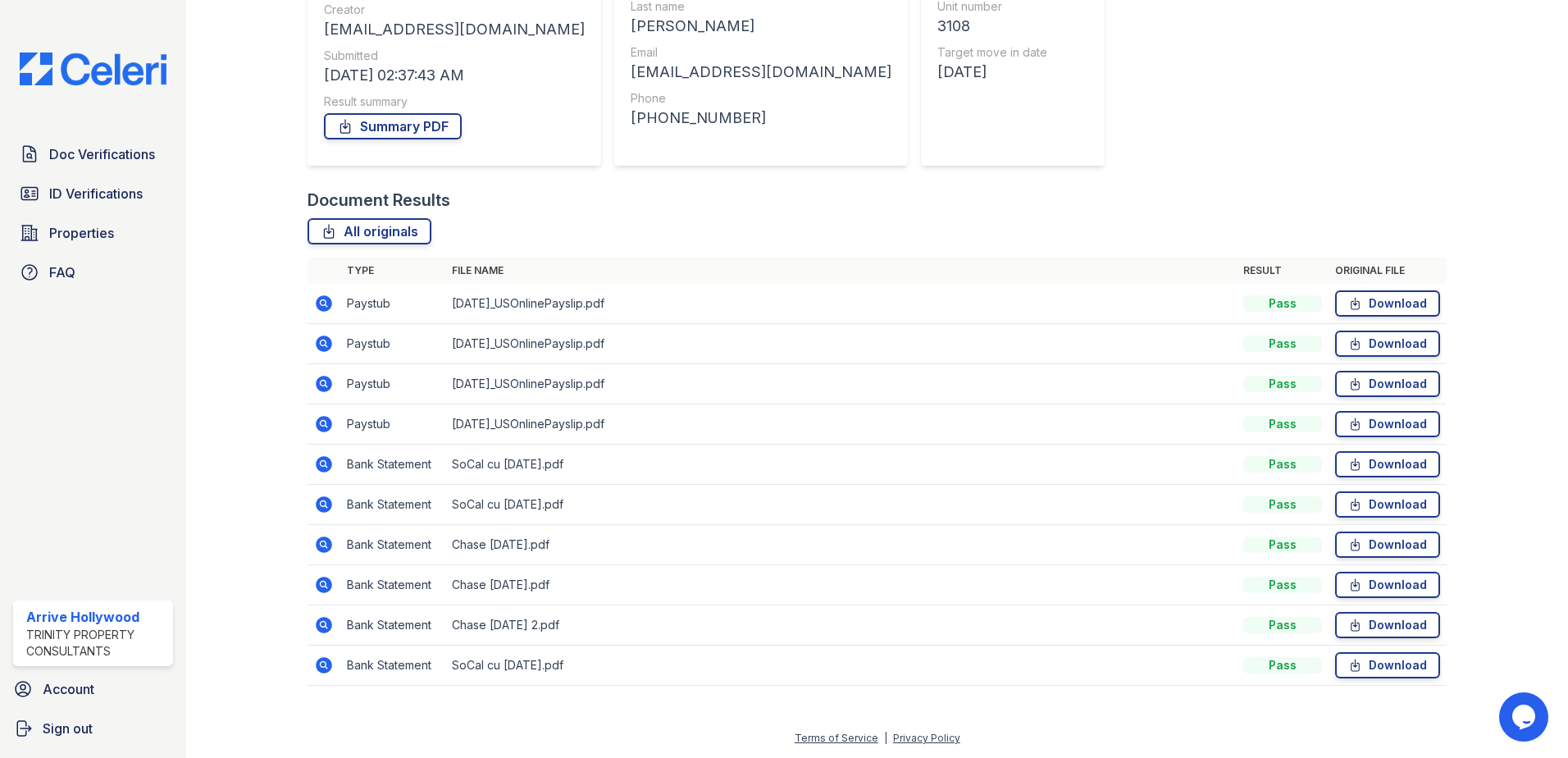
click at [320, 546] on icon at bounding box center [324, 544] width 19 height 19
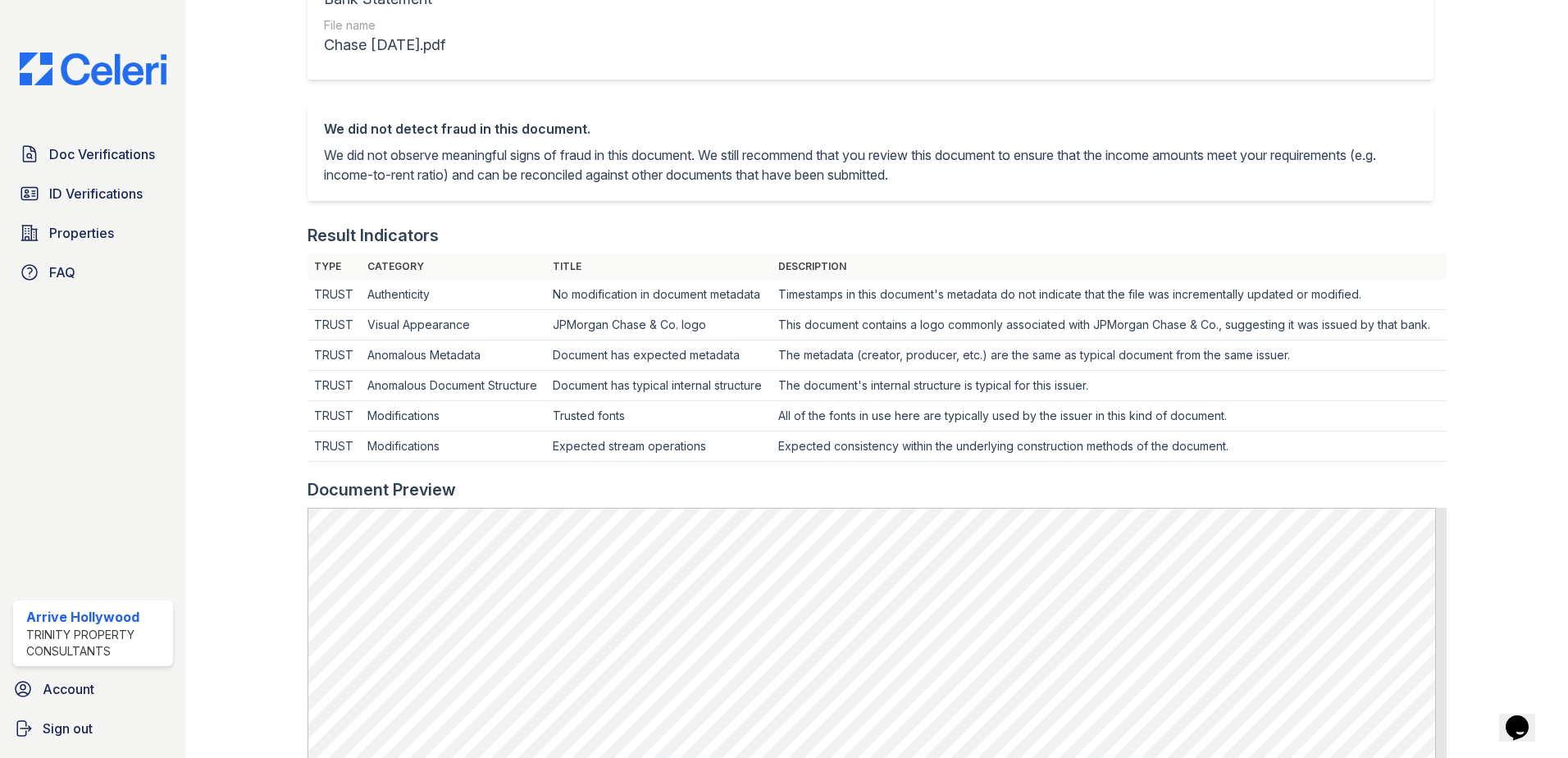
scroll to position [739, 0]
